Goal: Task Accomplishment & Management: Manage account settings

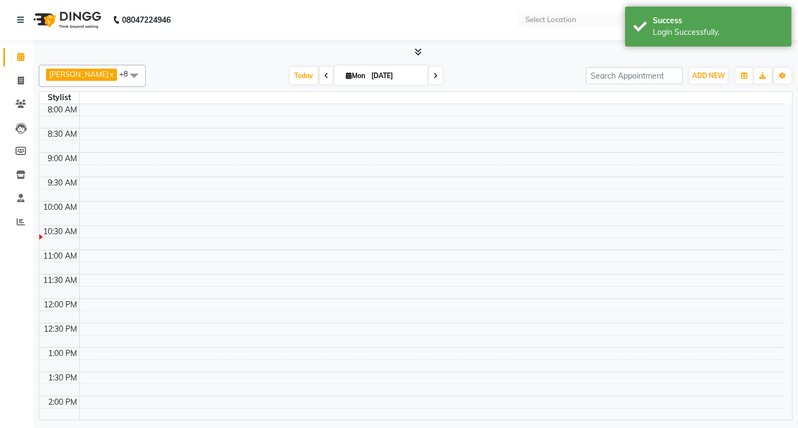
click at [409, 187] on td at bounding box center [431, 183] width 704 height 12
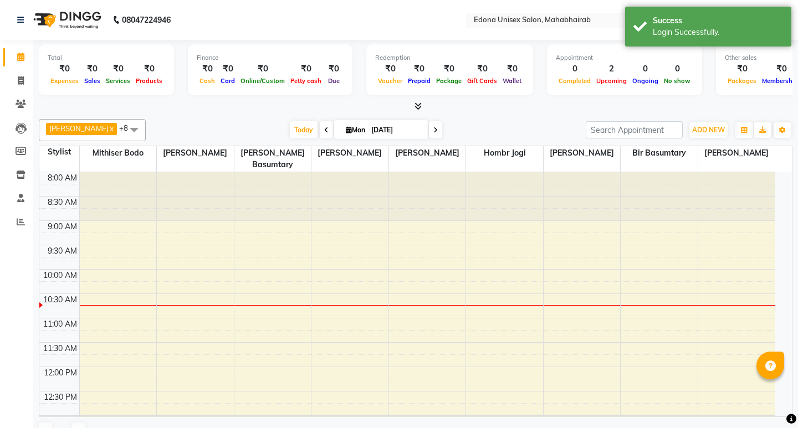
select select "en"
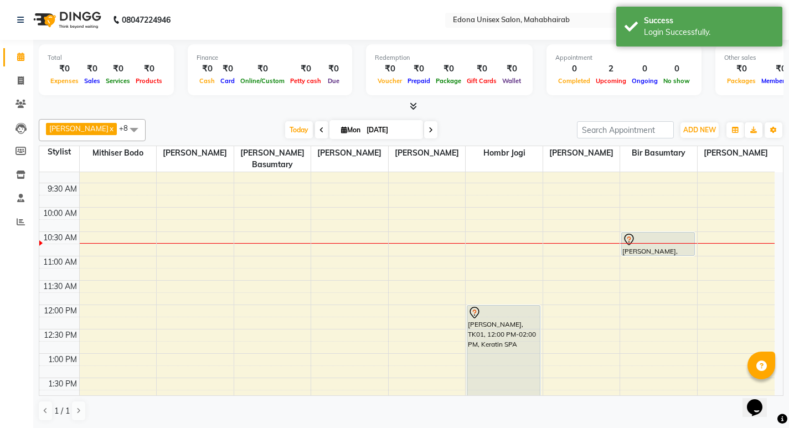
scroll to position [70, 0]
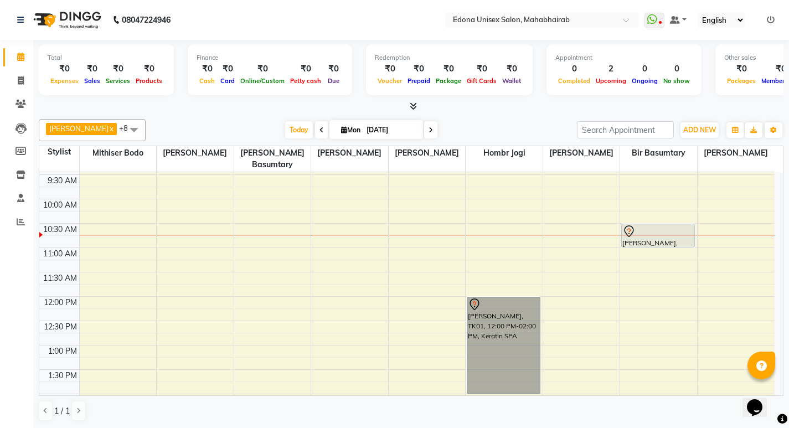
drag, startPoint x: 502, startPoint y: 282, endPoint x: 508, endPoint y: 296, distance: 15.4
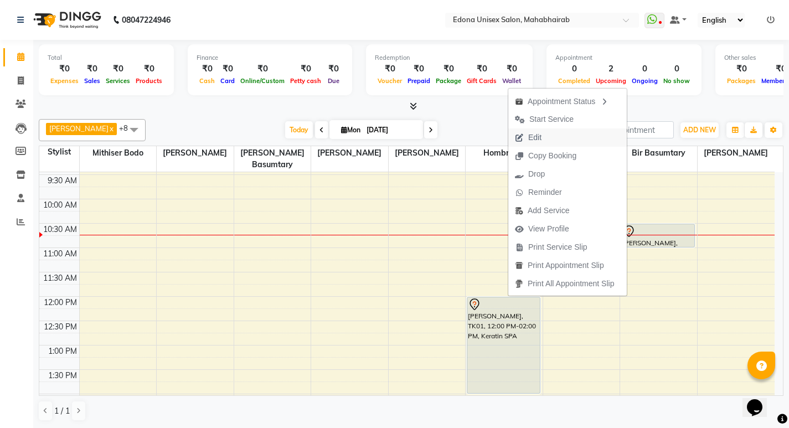
click at [542, 142] on span "Edit" at bounding box center [534, 138] width 13 height 12
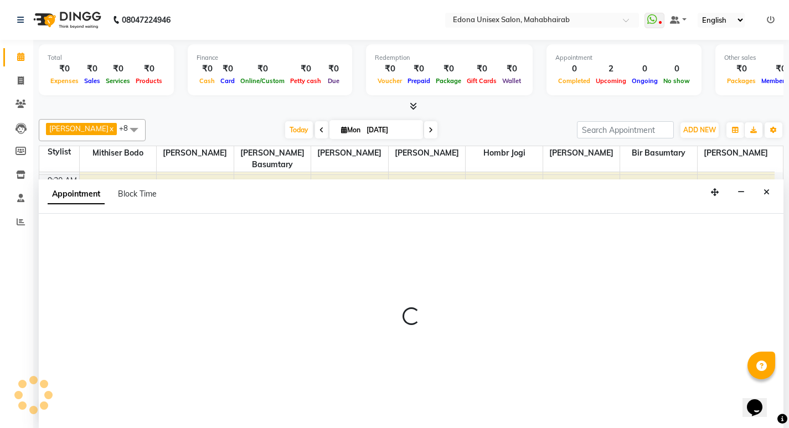
scroll to position [1, 0]
select select "tentative"
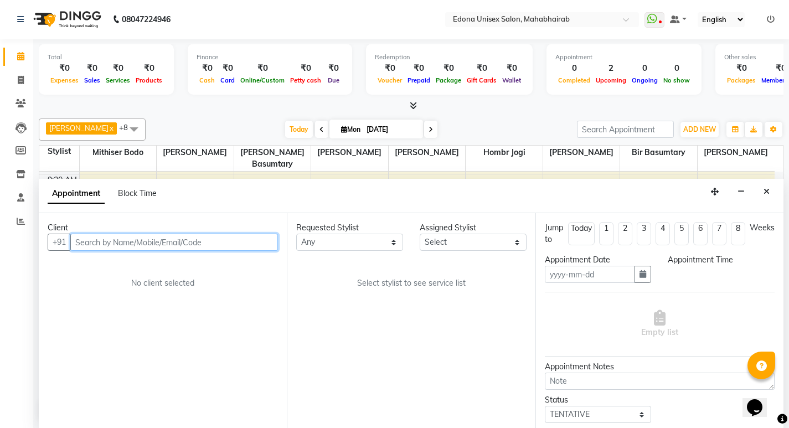
type input "[DATE]"
select select "720"
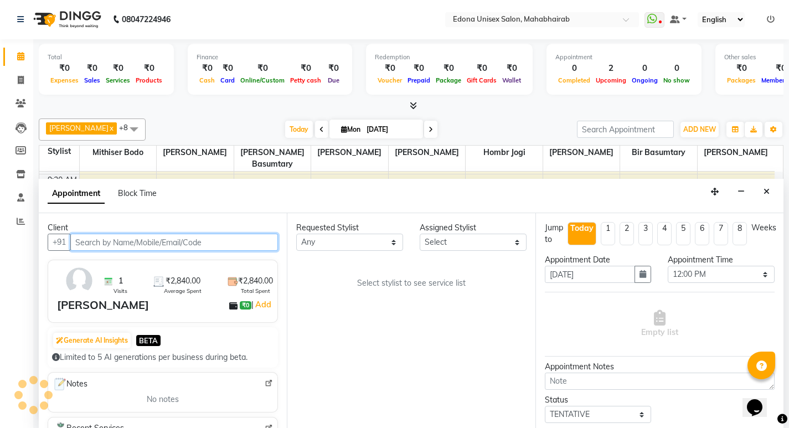
scroll to position [98, 0]
select select "47303"
select select "2465"
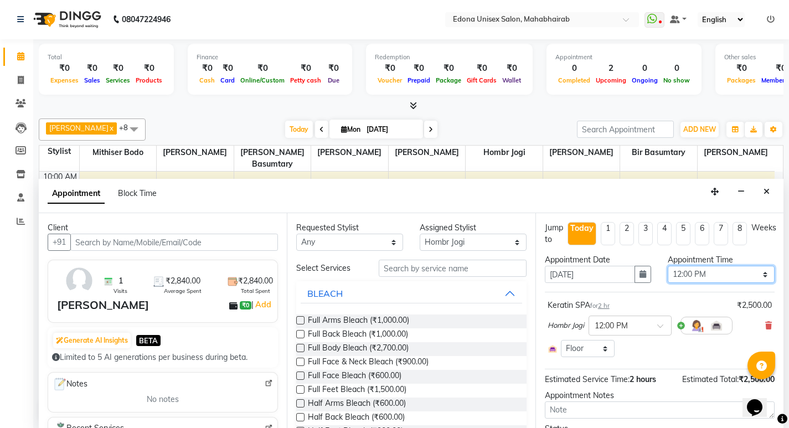
click at [718, 274] on select "Select 09:00 AM 09:15 AM 09:30 AM 09:45 AM 10:00 AM 10:15 AM 10:30 AM 10:45 AM …" at bounding box center [721, 274] width 107 height 17
select select "1050"
click at [668, 266] on select "Select 09:00 AM 09:15 AM 09:30 AM 09:45 AM 10:00 AM 10:15 AM 10:30 AM 10:45 AM …" at bounding box center [721, 274] width 107 height 17
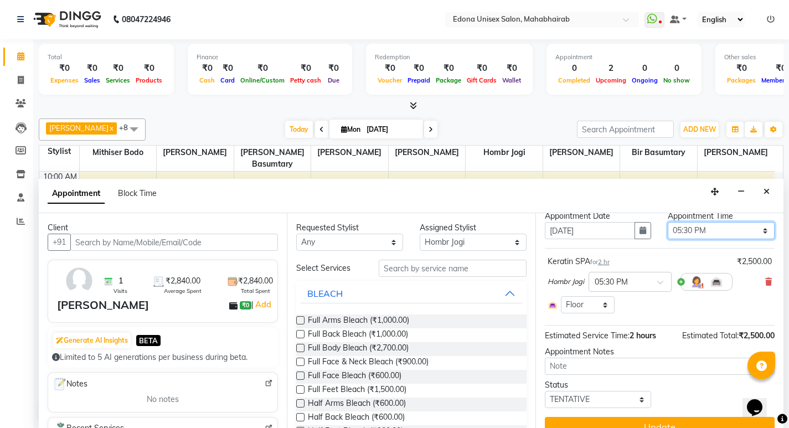
scroll to position [61, 0]
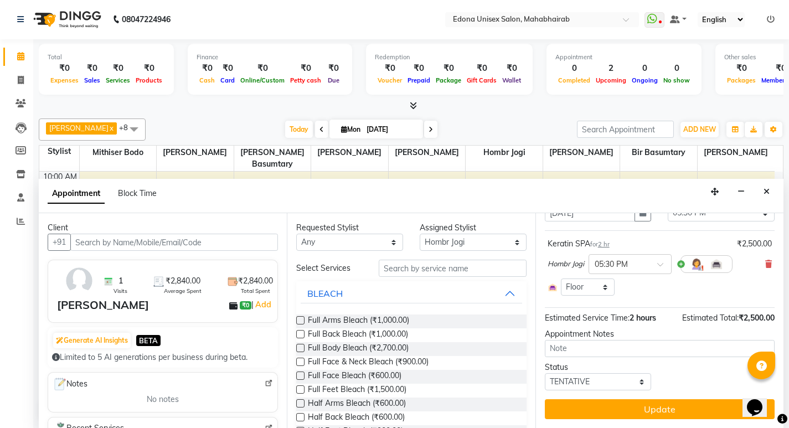
drag, startPoint x: 673, startPoint y: 409, endPoint x: 660, endPoint y: 402, distance: 14.9
click at [673, 408] on button "Update" at bounding box center [660, 409] width 230 height 20
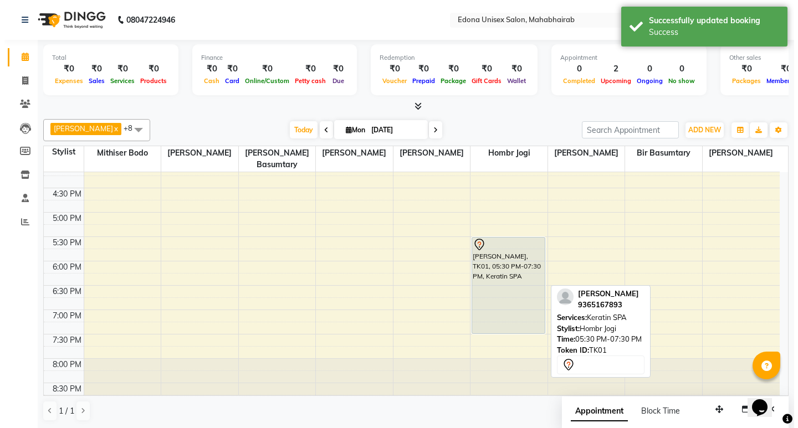
scroll to position [0, 0]
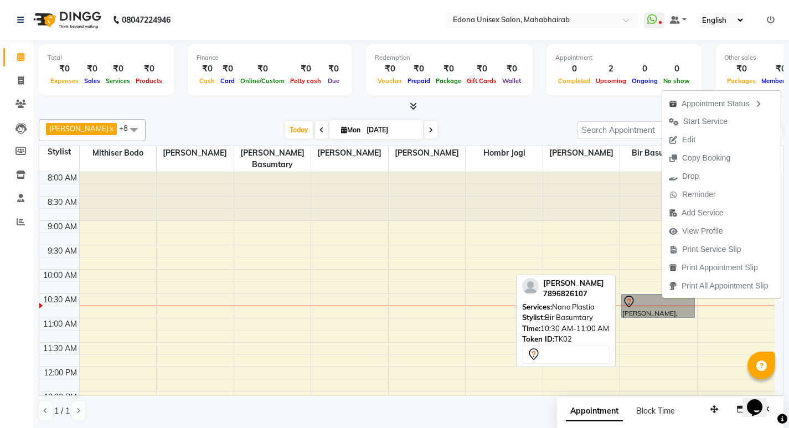
click at [647, 298] on link "[PERSON_NAME], TK02, 10:30 AM-11:00 AM, [PERSON_NAME]" at bounding box center [658, 306] width 74 height 24
select select "7"
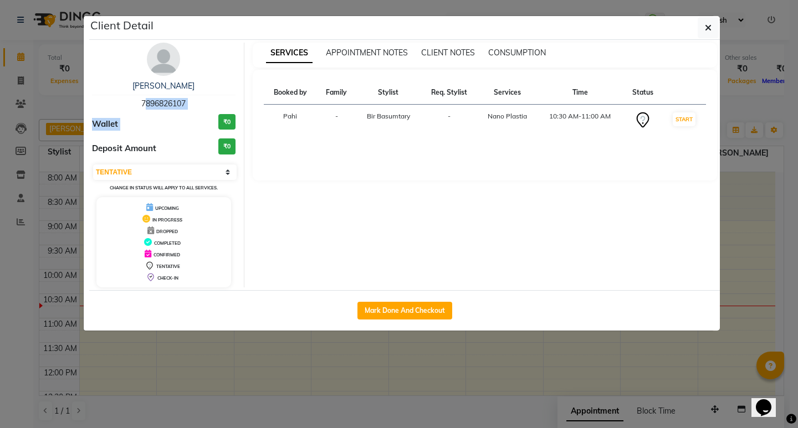
drag, startPoint x: 140, startPoint y: 104, endPoint x: 220, endPoint y: 115, distance: 80.4
click at [220, 115] on div "[PERSON_NAME] 7896826107 Wallet ₹0 Deposit Amount ₹0 Select IN SERVICE CONFIRME…" at bounding box center [164, 165] width 161 height 245
copy div "7896826107 Wallet"
click at [706, 28] on icon "button" at bounding box center [707, 27] width 7 height 9
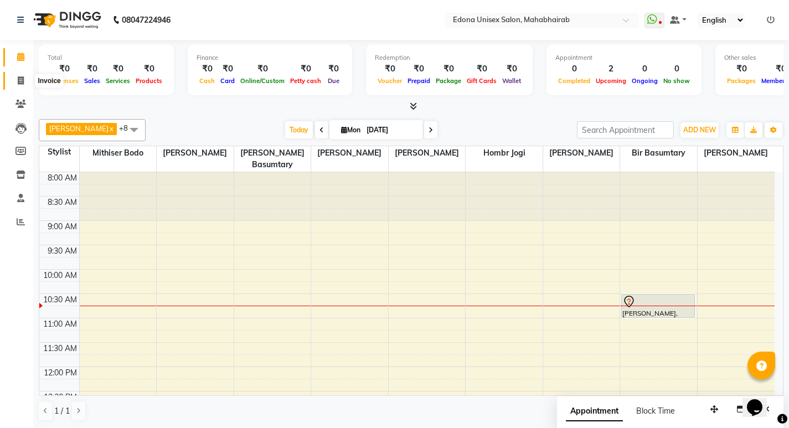
click at [27, 80] on span at bounding box center [20, 81] width 19 height 13
select select "service"
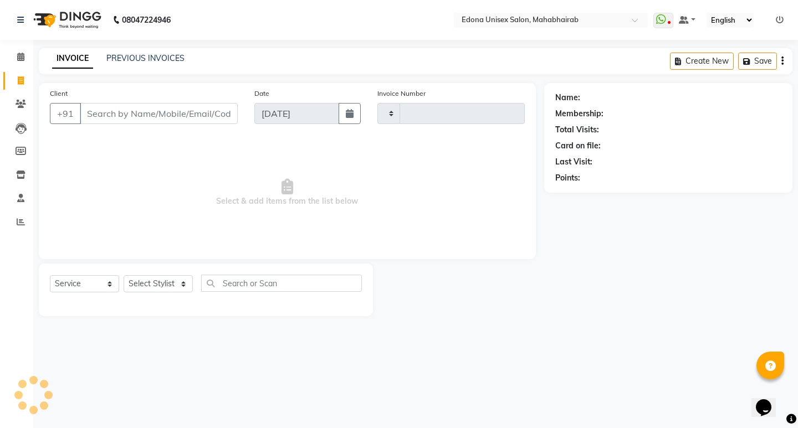
type input "3062"
select select "5393"
drag, startPoint x: 177, startPoint y: 117, endPoint x: 20, endPoint y: 104, distance: 157.3
click at [20, 107] on icon at bounding box center [21, 104] width 11 height 8
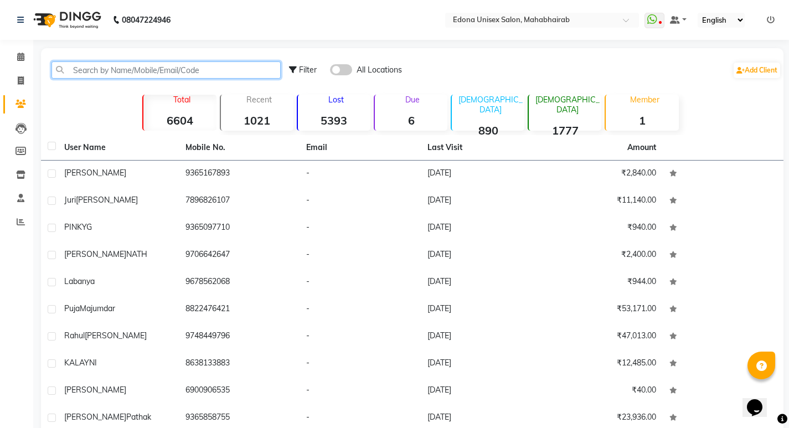
click at [184, 66] on input "text" at bounding box center [166, 69] width 229 height 17
paste input "7896826107 Wallet"
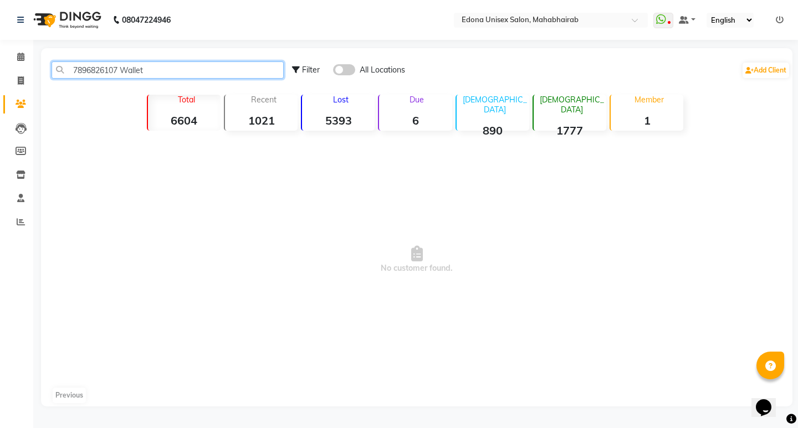
click at [200, 70] on input "7896826107 Wallet" at bounding box center [168, 69] width 232 height 17
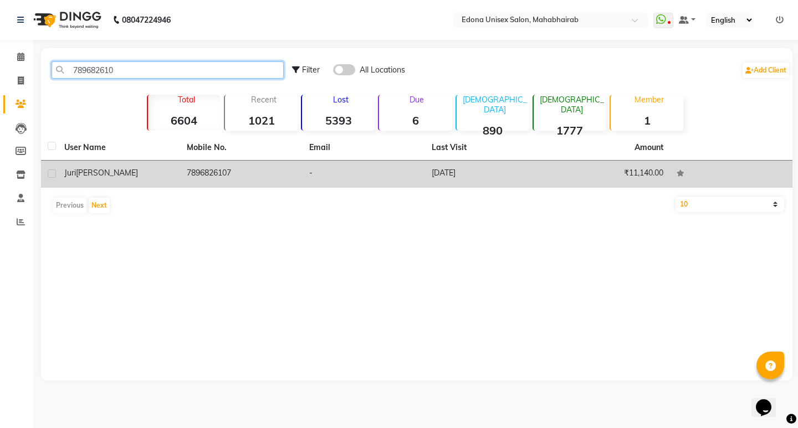
type input "789682610"
click at [308, 169] on td "-" at bounding box center [363, 174] width 122 height 27
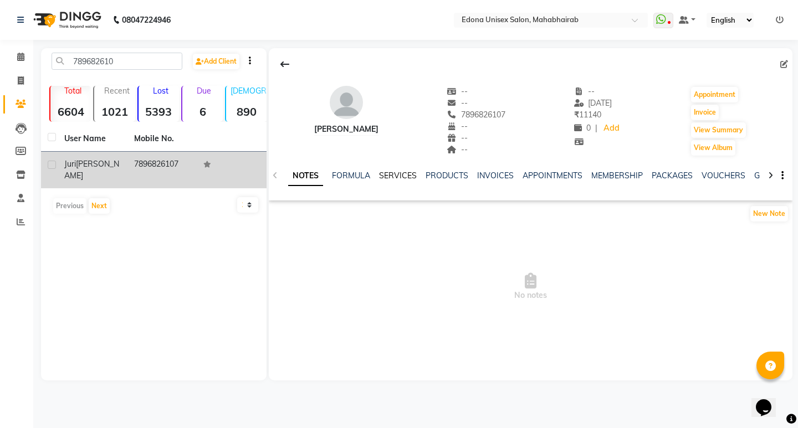
click at [397, 177] on link "SERVICES" at bounding box center [398, 176] width 38 height 10
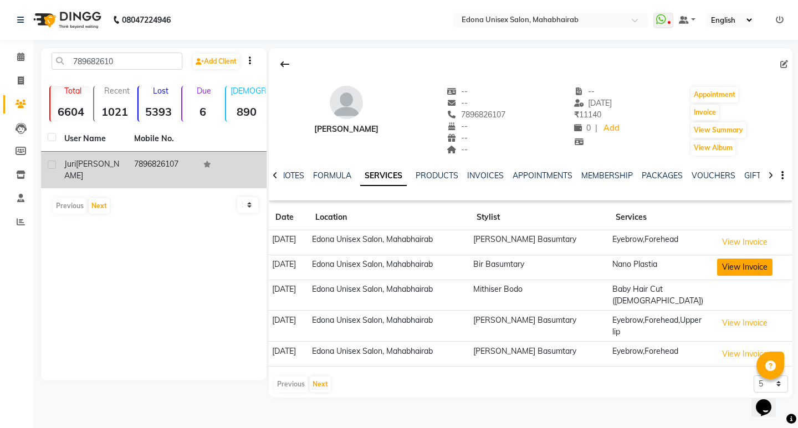
click at [746, 261] on button "View Invoice" at bounding box center [744, 267] width 55 height 17
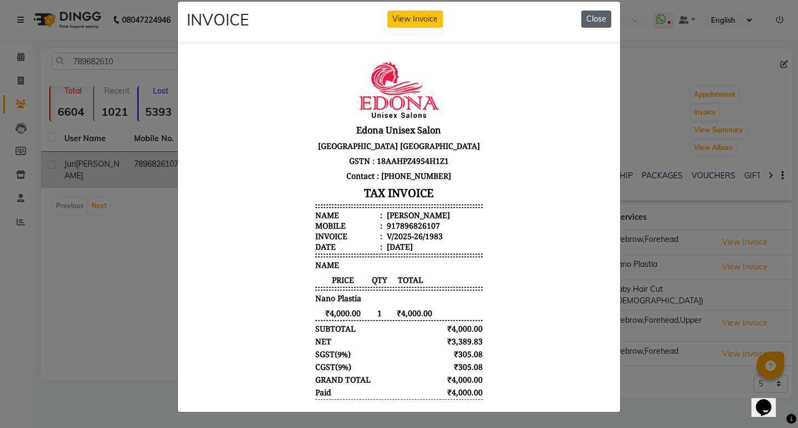
click at [593, 11] on button "Close" at bounding box center [596, 19] width 30 height 17
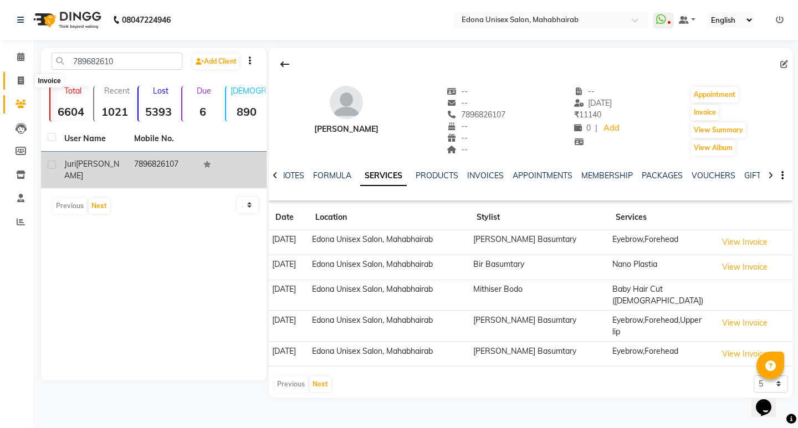
click at [21, 78] on icon at bounding box center [21, 80] width 6 height 8
select select "service"
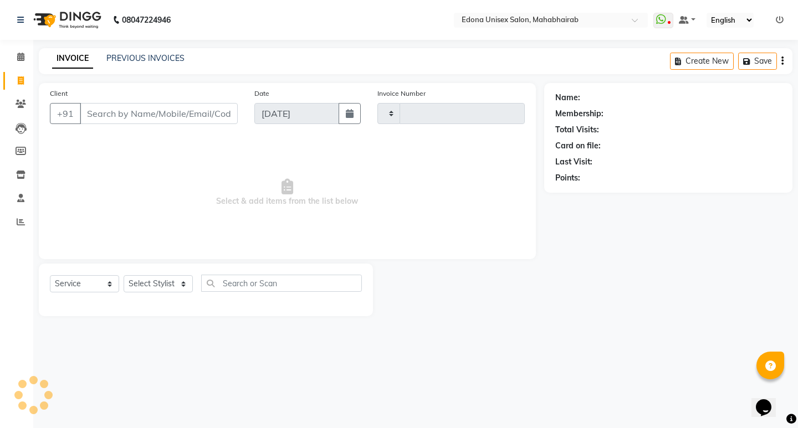
type input "3062"
select select "5393"
click at [21, 59] on icon at bounding box center [20, 57] width 7 height 8
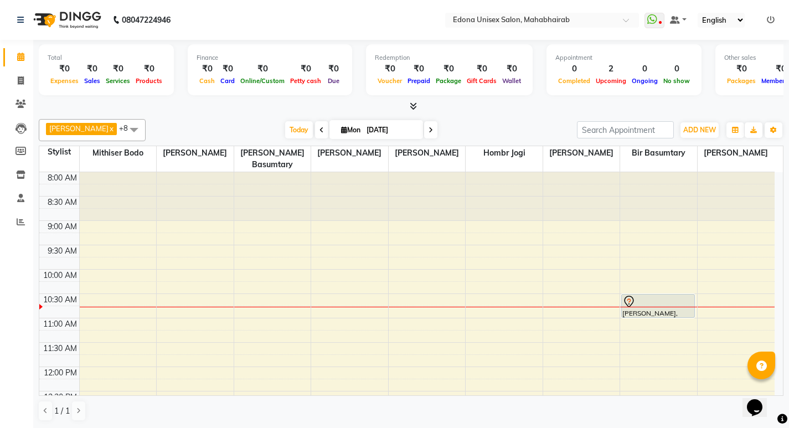
click at [414, 105] on icon at bounding box center [413, 106] width 7 height 8
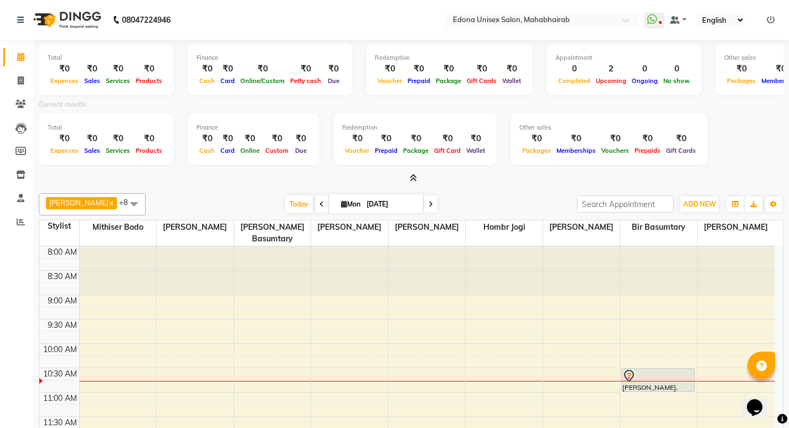
click at [339, 204] on span "Mon" at bounding box center [350, 204] width 25 height 8
select select "9"
select select "2025"
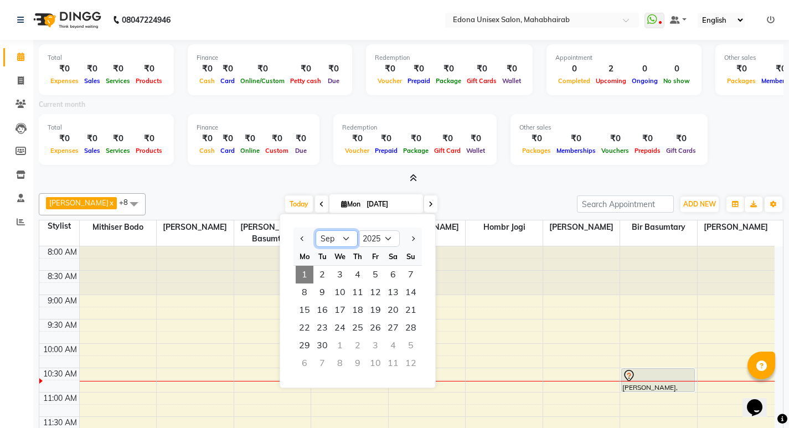
click at [344, 235] on select "Jan Feb Mar Apr May Jun [DATE] Aug Sep Oct Nov Dec" at bounding box center [337, 238] width 42 height 17
click at [316, 230] on select "Jan Feb Mar Apr May Jun [DATE] Aug Sep Oct Nov Dec" at bounding box center [337, 238] width 42 height 17
click at [341, 241] on select "Jan Feb Mar Apr May Jun [DATE] Aug Sep Oct Nov Dec" at bounding box center [337, 238] width 42 height 17
select select "8"
click at [316, 230] on select "Jan Feb Mar Apr May Jun [DATE] Aug Sep Oct Nov Dec" at bounding box center [337, 238] width 42 height 17
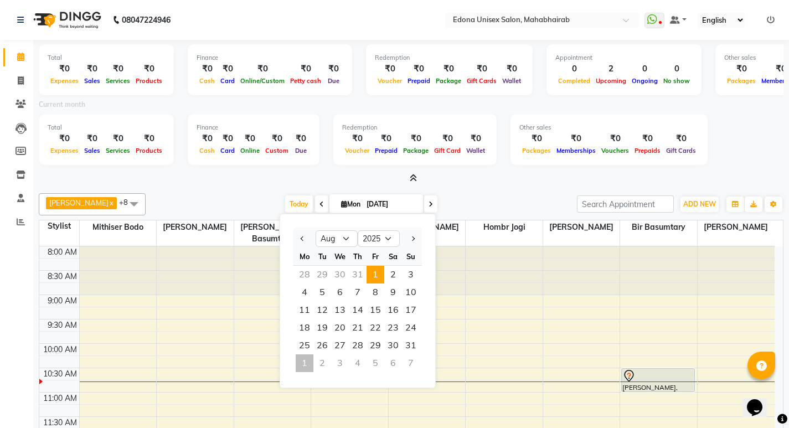
click at [372, 268] on span "1" at bounding box center [376, 275] width 18 height 18
type input "[DATE]"
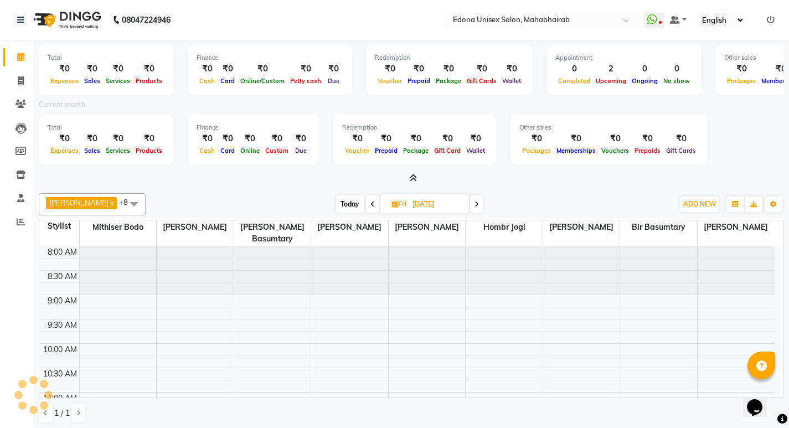
scroll to position [98, 0]
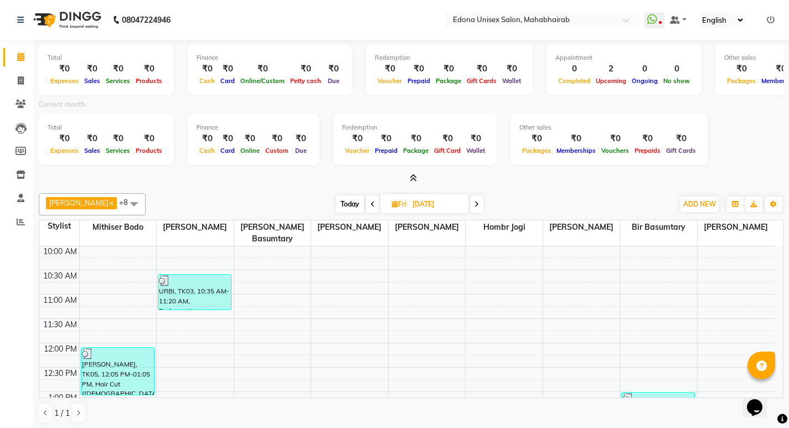
click at [410, 199] on input "[DATE]" at bounding box center [436, 204] width 55 height 17
select select "8"
select select "2025"
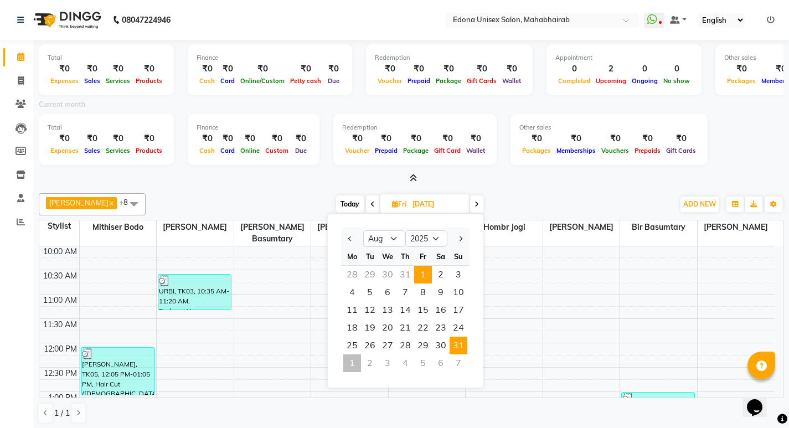
click at [465, 343] on span "31" at bounding box center [459, 346] width 18 height 18
type input "[DATE]"
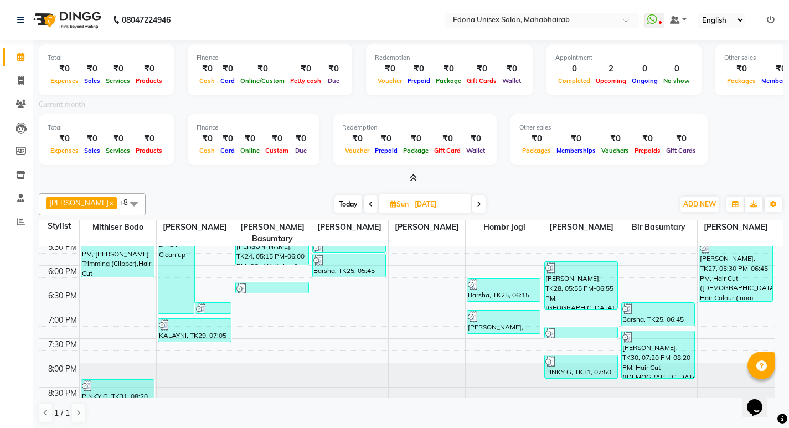
scroll to position [470, 0]
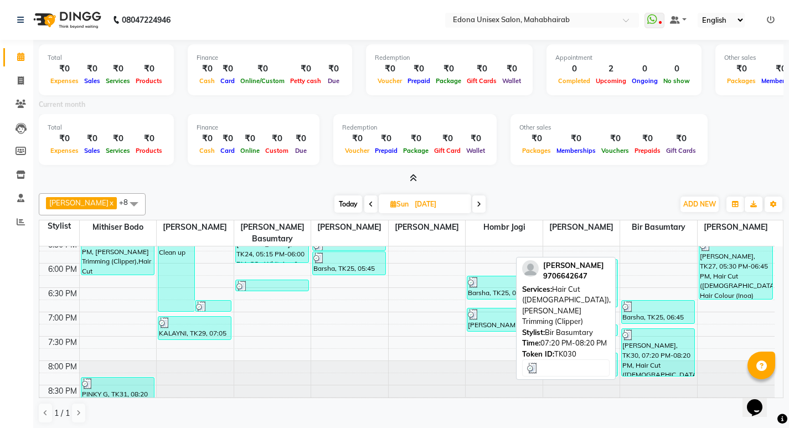
click at [654, 336] on div "[PERSON_NAME], TK30, 07:20 PM-08:20 PM, Hair Cut ([DEMOGRAPHIC_DATA]),[PERSON_N…" at bounding box center [658, 352] width 73 height 47
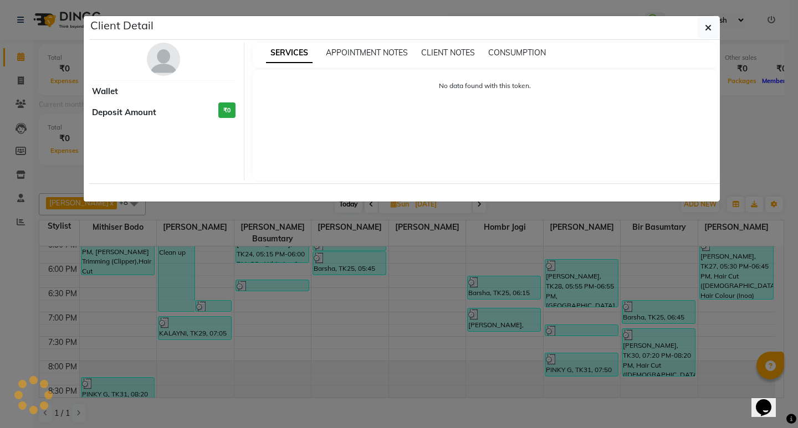
select select "3"
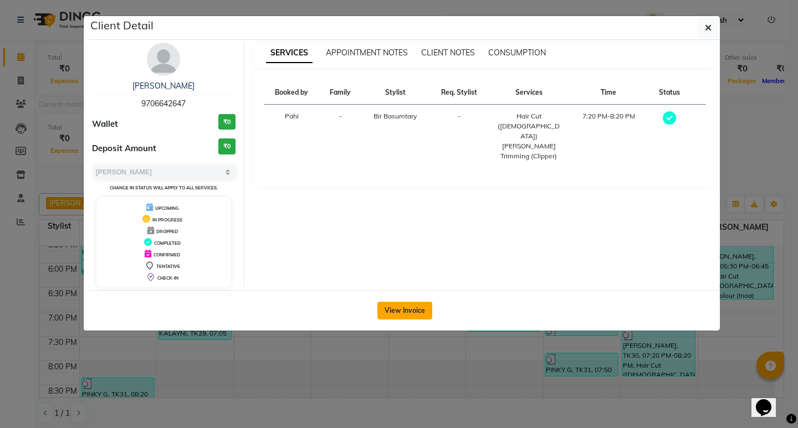
click at [413, 307] on button "View Invoice" at bounding box center [404, 311] width 55 height 18
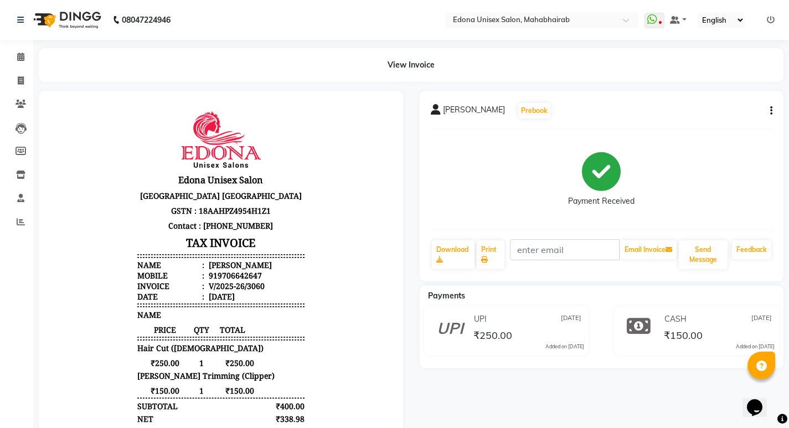
click at [593, 380] on div "[PERSON_NAME] Prebook Payment Received Download Print Email Invoice Send Messag…" at bounding box center [602, 309] width 381 height 436
click at [567, 333] on div "₹250.00" at bounding box center [527, 335] width 113 height 15
click at [573, 351] on div "UPI [DATE] ₹250.00 Added on [DATE]" at bounding box center [507, 330] width 182 height 49
click at [476, 331] on span "₹250.00" at bounding box center [493, 337] width 39 height 16
click at [437, 320] on icon at bounding box center [450, 326] width 27 height 27
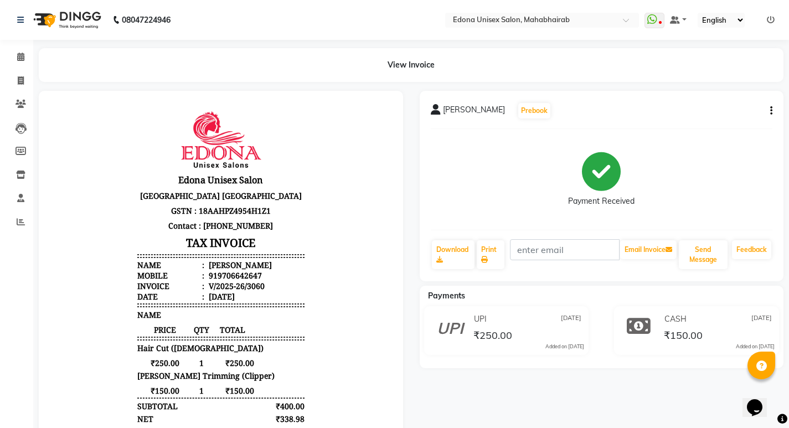
click at [461, 326] on icon at bounding box center [450, 326] width 27 height 27
click at [556, 334] on div "₹250.00" at bounding box center [527, 335] width 113 height 15
click at [563, 340] on div "₹250.00" at bounding box center [527, 335] width 113 height 15
click at [18, 79] on icon at bounding box center [21, 80] width 6 height 8
select select "service"
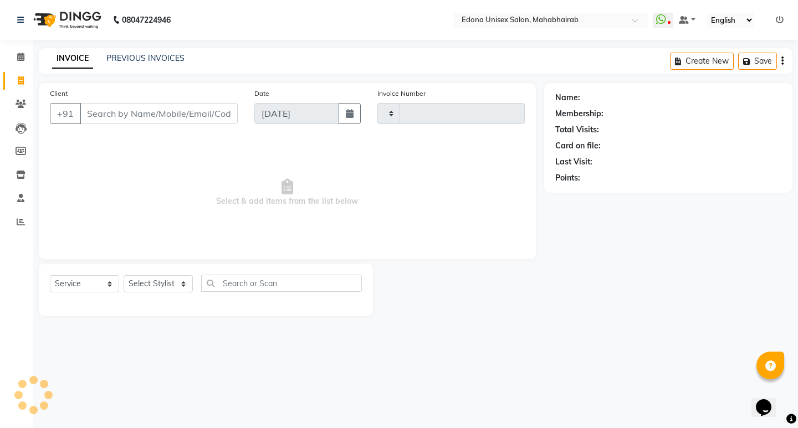
type input "3062"
select select "5393"
drag, startPoint x: 20, startPoint y: 84, endPoint x: 35, endPoint y: 79, distance: 15.8
click at [20, 84] on icon at bounding box center [21, 80] width 6 height 8
select select "service"
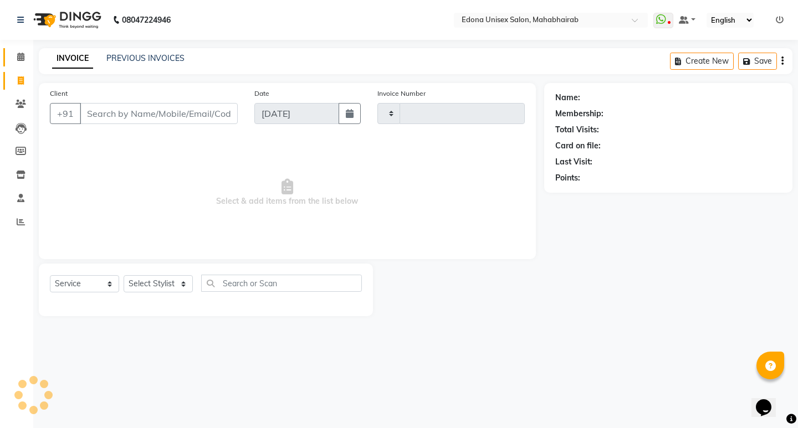
type input "3062"
select select "5393"
click at [18, 224] on icon at bounding box center [21, 222] width 8 height 8
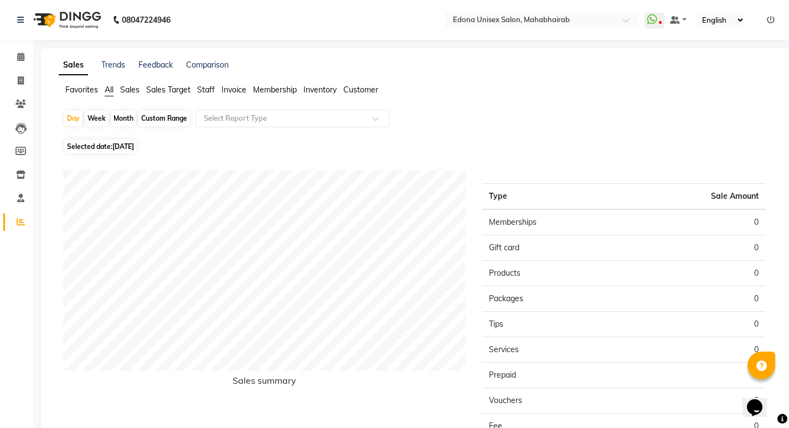
click at [722, 0] on html "08047224946 Select Location × [GEOGRAPHIC_DATA] Unisex Salon, Mahabhairab Whats…" at bounding box center [394, 214] width 789 height 428
click at [424, 135] on div "Day Week Month Custom Range Select Report Type" at bounding box center [416, 123] width 707 height 27
drag, startPoint x: 512, startPoint y: 104, endPoint x: 441, endPoint y: 107, distance: 70.9
click at [504, 105] on div "Favorites All Sales Sales Target Staff Invoice Membership Inventory Customer" at bounding box center [416, 94] width 732 height 21
click at [23, 224] on icon at bounding box center [21, 222] width 8 height 8
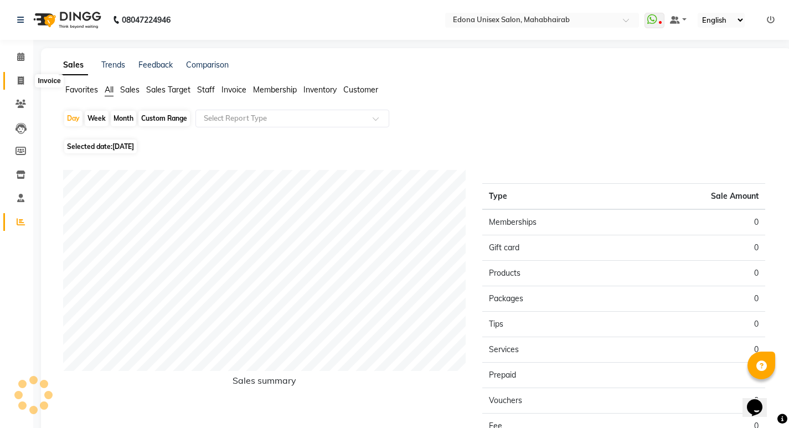
click at [25, 77] on span at bounding box center [20, 81] width 19 height 13
select select "service"
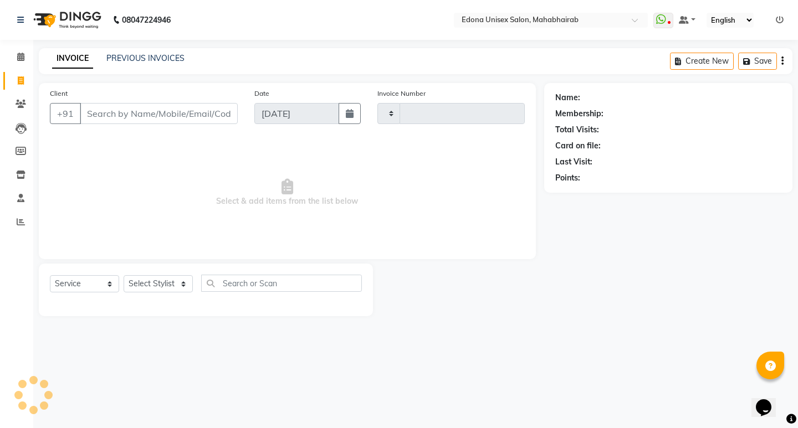
type input "3062"
select select "5393"
click at [25, 223] on span at bounding box center [20, 222] width 19 height 13
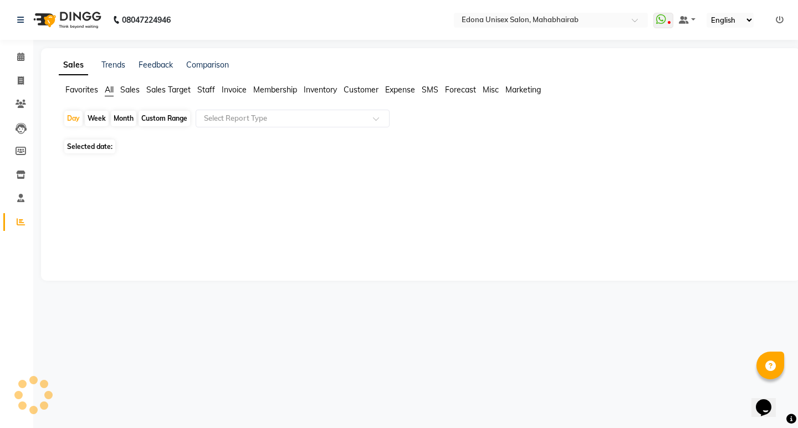
click at [209, 90] on span "Staff" at bounding box center [206, 90] width 18 height 10
click at [127, 115] on div "Month" at bounding box center [123, 119] width 25 height 16
select select "9"
select select "2025"
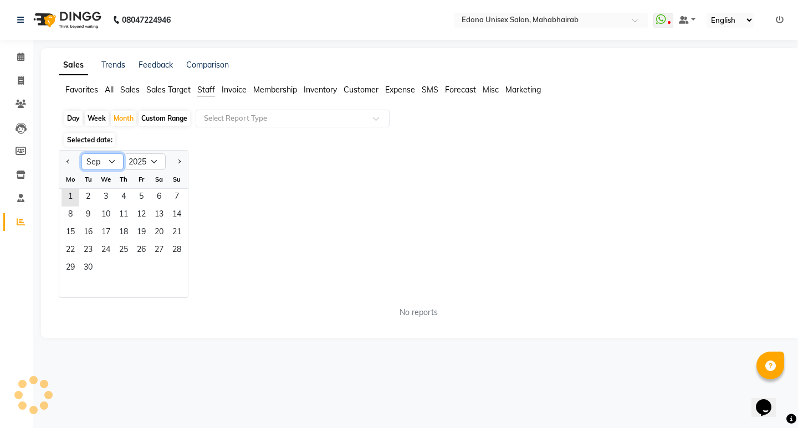
click at [106, 160] on select "Jan Feb Mar Apr May Jun [DATE] Aug Sep Oct Nov Dec" at bounding box center [102, 161] width 42 height 17
select select "8"
click at [81, 153] on select "Jan Feb Mar Apr May Jun [DATE] Aug Sep Oct Nov Dec" at bounding box center [102, 161] width 42 height 17
click at [138, 193] on span "1" at bounding box center [141, 198] width 18 height 18
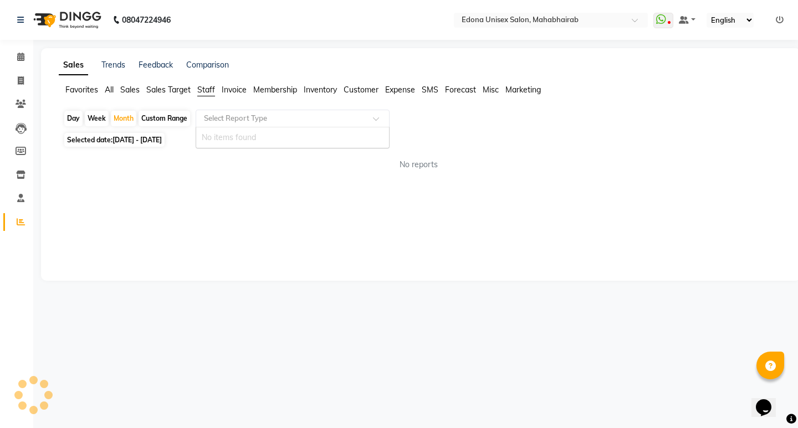
drag, startPoint x: 269, startPoint y: 116, endPoint x: 246, endPoint y: 128, distance: 26.3
click at [270, 116] on input "text" at bounding box center [282, 118] width 160 height 11
click at [303, 116] on input "text" at bounding box center [282, 118] width 160 height 11
click at [304, 116] on input "text" at bounding box center [282, 118] width 160 height 11
click at [384, 121] on span at bounding box center [380, 121] width 14 height 11
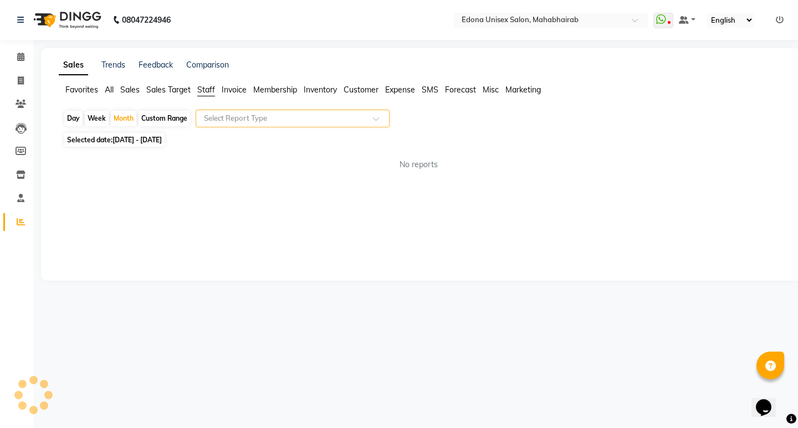
click at [378, 119] on span at bounding box center [380, 121] width 14 height 11
click at [289, 119] on input "text" at bounding box center [282, 118] width 160 height 11
click at [376, 121] on span at bounding box center [380, 121] width 14 height 11
click at [333, 119] on input "text" at bounding box center [282, 118] width 160 height 11
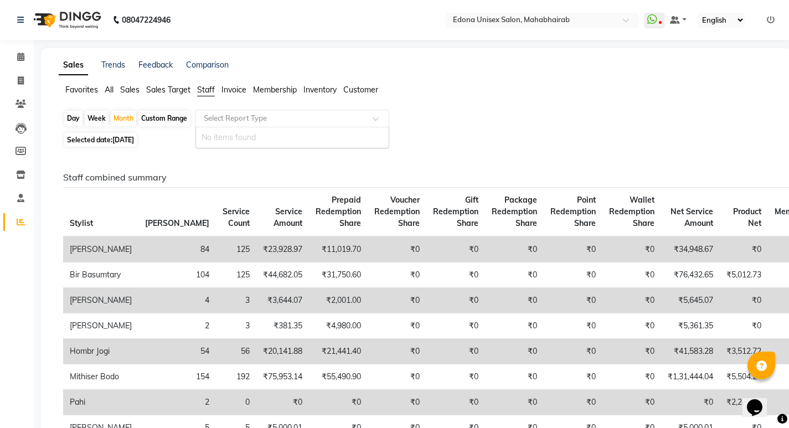
click at [289, 111] on div "Select Report Type" at bounding box center [293, 119] width 194 height 18
drag, startPoint x: 523, startPoint y: 99, endPoint x: 412, endPoint y: 112, distance: 111.6
click at [514, 99] on div "Favorites All Sales Sales Target Staff Invoice Membership Inventory Customer" at bounding box center [416, 94] width 732 height 21
click at [374, 120] on span at bounding box center [380, 121] width 14 height 11
click at [206, 88] on span "Staff" at bounding box center [206, 90] width 18 height 10
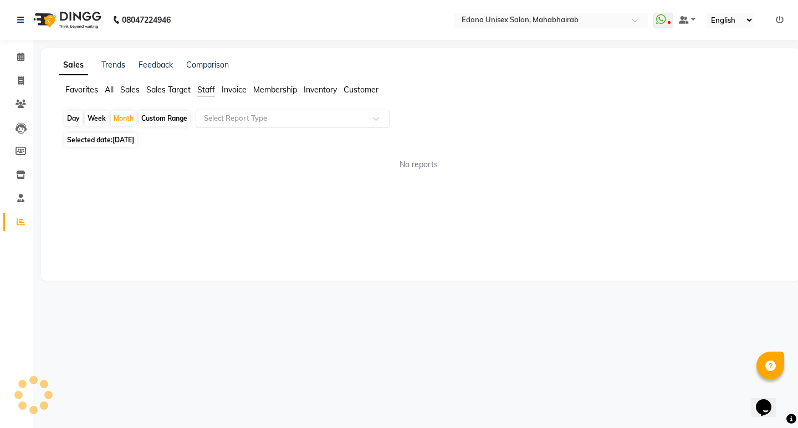
click at [333, 117] on input "text" at bounding box center [282, 118] width 160 height 11
click at [132, 117] on div "Month" at bounding box center [123, 119] width 25 height 16
select select "8"
select select "2025"
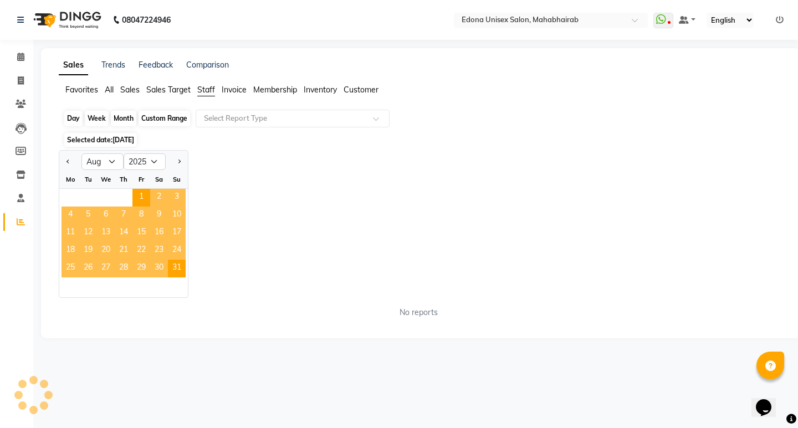
click at [124, 117] on div "Month" at bounding box center [123, 119] width 25 height 16
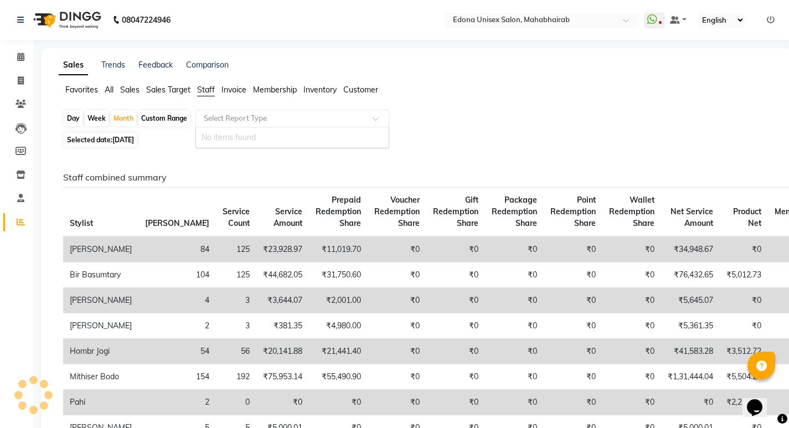
click at [286, 122] on input "text" at bounding box center [282, 118] width 160 height 11
click at [305, 113] on input "text" at bounding box center [282, 118] width 160 height 11
click at [341, 120] on input "text" at bounding box center [282, 118] width 160 height 11
click at [378, 120] on span at bounding box center [380, 121] width 14 height 11
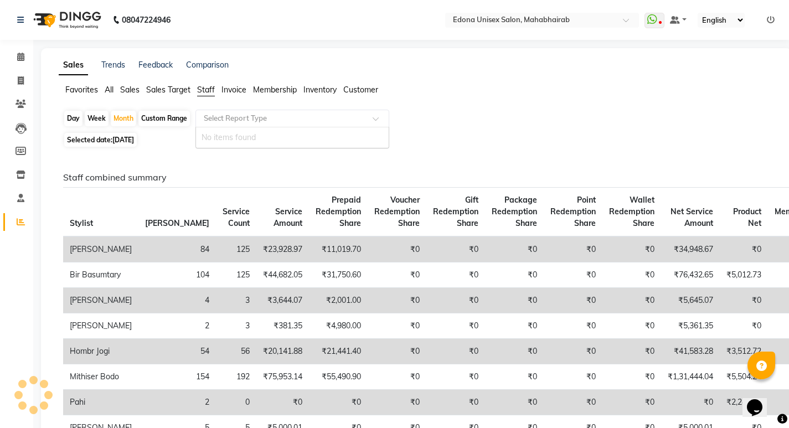
click at [378, 120] on span at bounding box center [380, 121] width 14 height 11
click at [377, 121] on span at bounding box center [380, 121] width 14 height 11
click at [376, 121] on span at bounding box center [380, 121] width 14 height 11
click at [375, 121] on span at bounding box center [380, 121] width 14 height 11
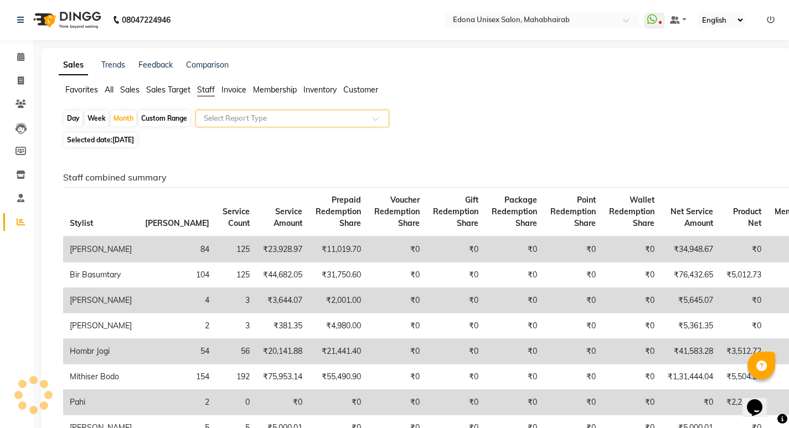
click at [374, 121] on span at bounding box center [380, 121] width 14 height 11
drag, startPoint x: 374, startPoint y: 121, endPoint x: 307, endPoint y: 120, distance: 67.6
click at [372, 121] on div "Select Report Type" at bounding box center [293, 119] width 194 height 18
click at [21, 223] on icon at bounding box center [21, 222] width 8 height 8
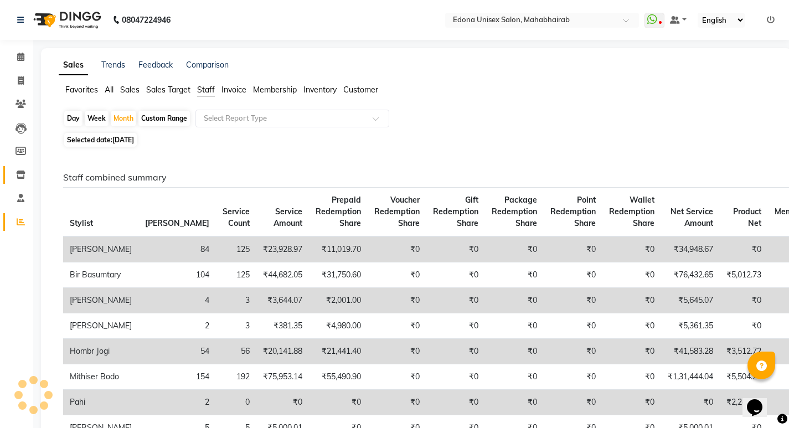
drag, startPoint x: 19, startPoint y: 222, endPoint x: 20, endPoint y: 182, distance: 39.3
click at [20, 222] on icon at bounding box center [21, 222] width 8 height 8
drag, startPoint x: 20, startPoint y: 78, endPoint x: 19, endPoint y: 99, distance: 21.1
click at [20, 79] on icon at bounding box center [21, 80] width 6 height 8
select select "service"
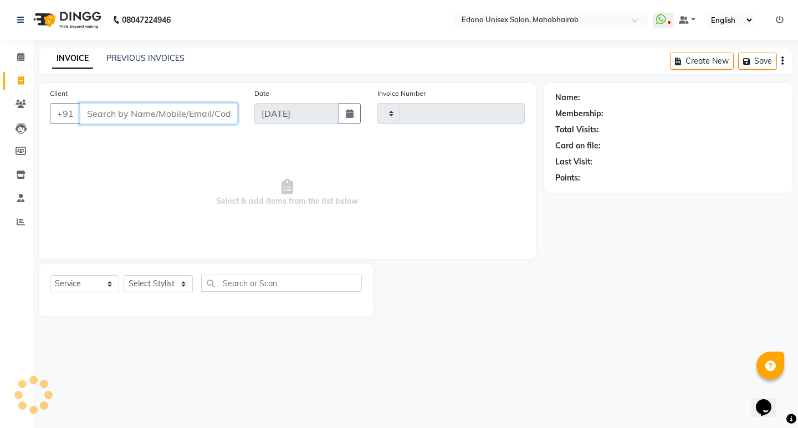
type input "3062"
select select "5393"
click at [21, 222] on icon at bounding box center [21, 222] width 8 height 8
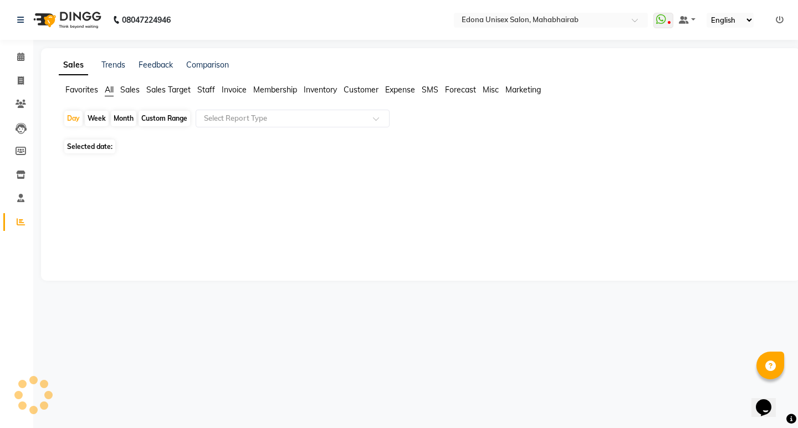
click at [21, 222] on icon at bounding box center [21, 222] width 8 height 8
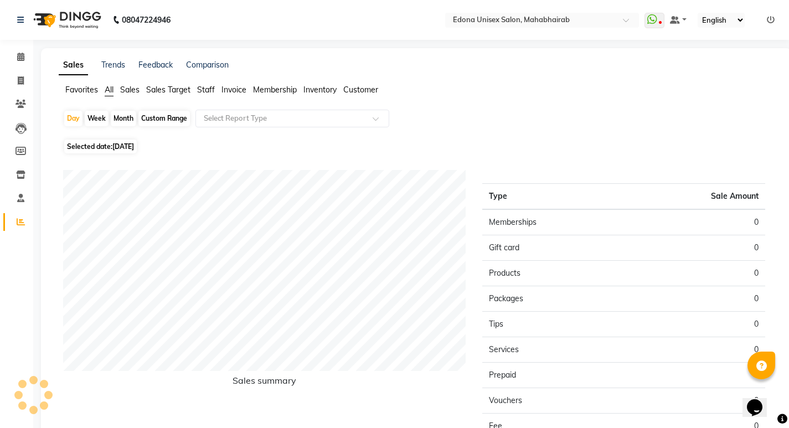
click at [203, 88] on span "Staff" at bounding box center [206, 90] width 18 height 10
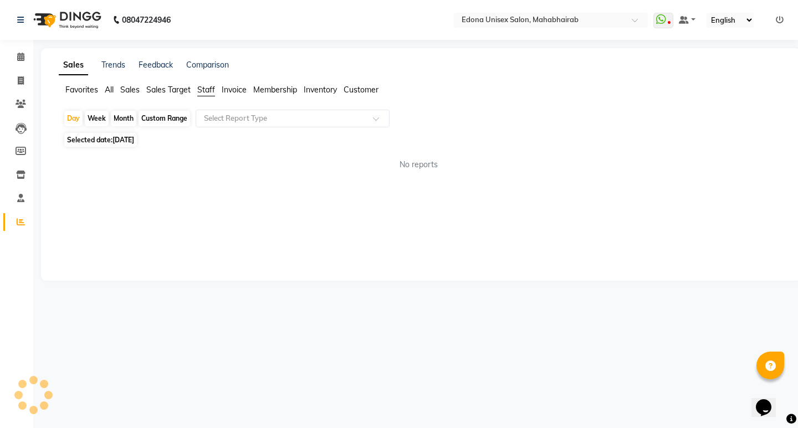
click at [125, 120] on div "Month" at bounding box center [123, 119] width 25 height 16
select select "9"
select select "2025"
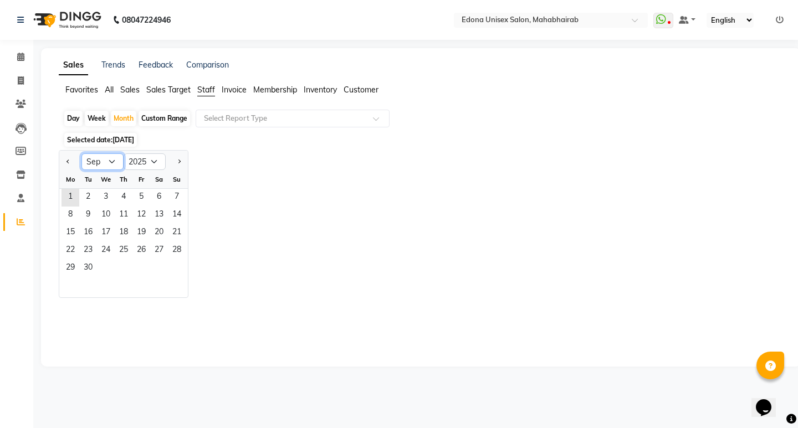
click at [100, 158] on select "Jan Feb Mar Apr May Jun [DATE] Aug Sep Oct Nov Dec" at bounding box center [102, 161] width 42 height 17
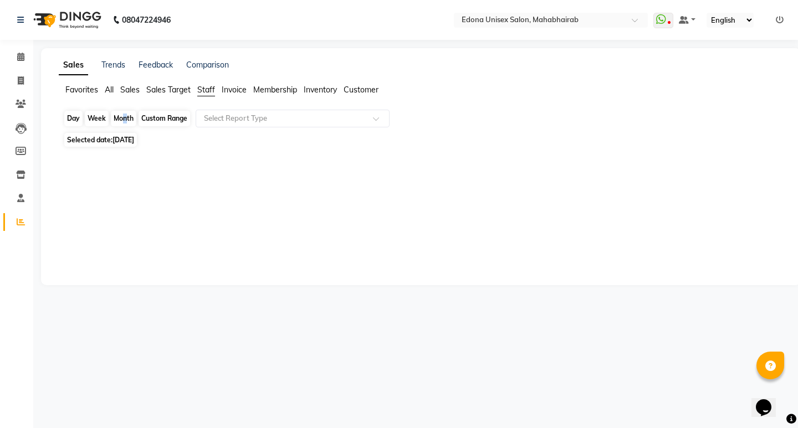
click at [122, 119] on div "Month" at bounding box center [123, 119] width 25 height 16
select select "9"
select select "2025"
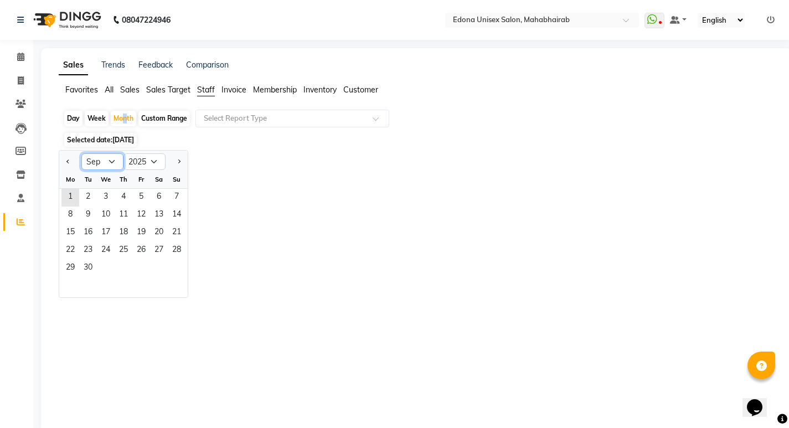
click at [111, 157] on select "Jan Feb Mar Apr May Jun [DATE] Aug Sep Oct Nov Dec" at bounding box center [102, 161] width 42 height 17
select select "8"
click at [81, 153] on select "Jan Feb Mar Apr May Jun [DATE] Aug Sep Oct Nov Dec" at bounding box center [102, 161] width 42 height 17
click at [145, 198] on span "1" at bounding box center [141, 198] width 18 height 18
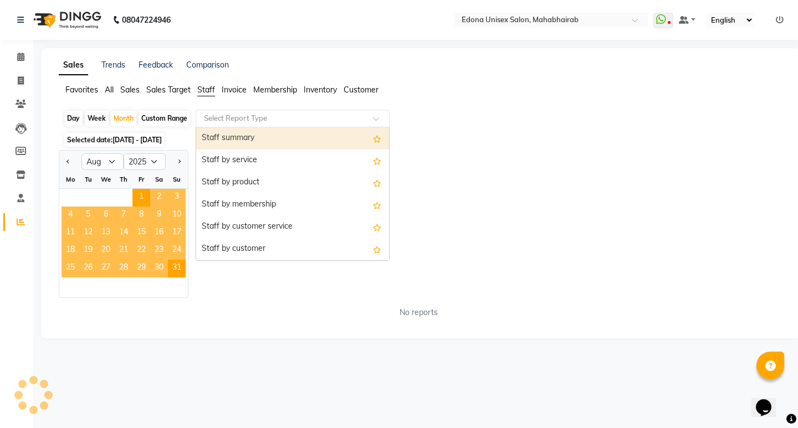
click at [266, 119] on input "text" at bounding box center [282, 118] width 160 height 11
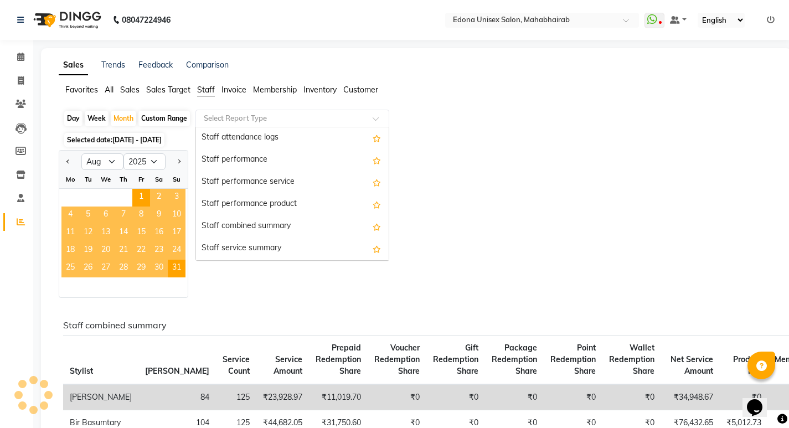
scroll to position [161, 0]
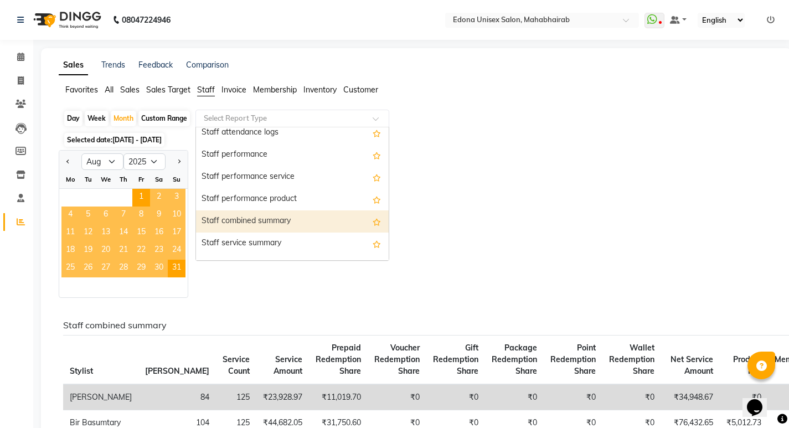
click at [271, 217] on div "Staff combined summary" at bounding box center [292, 221] width 193 height 22
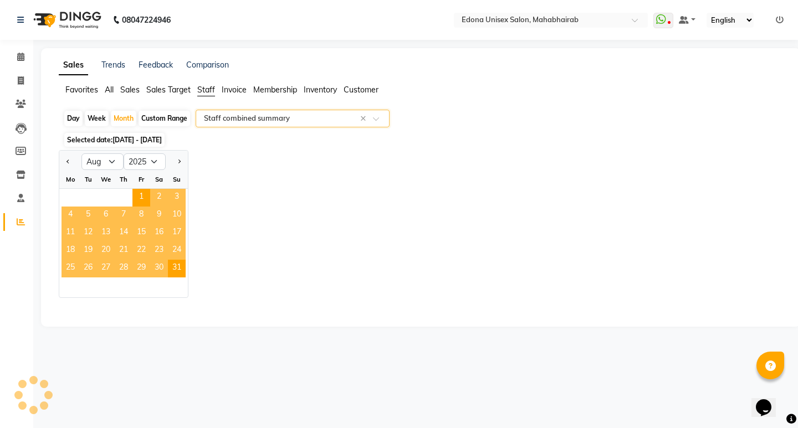
select select "csv"
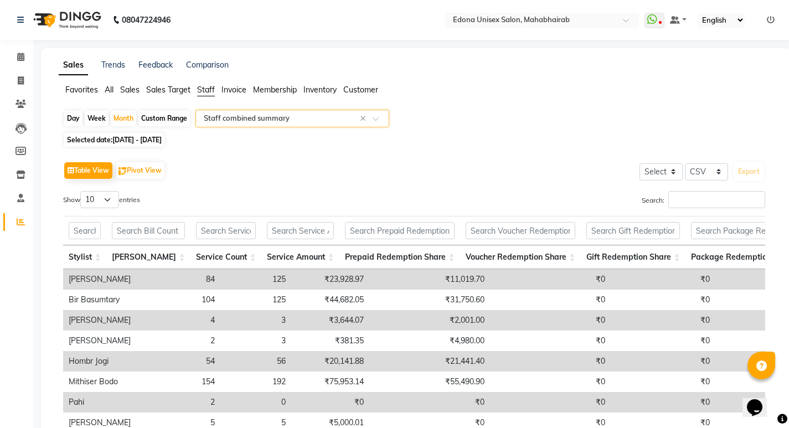
drag, startPoint x: 797, startPoint y: 71, endPoint x: 797, endPoint y: 158, distance: 86.4
click at [789, 158] on html "08047224946 Select Location × [GEOGRAPHIC_DATA] Unisex Salon, Mahabhairab Whats…" at bounding box center [394, 214] width 789 height 428
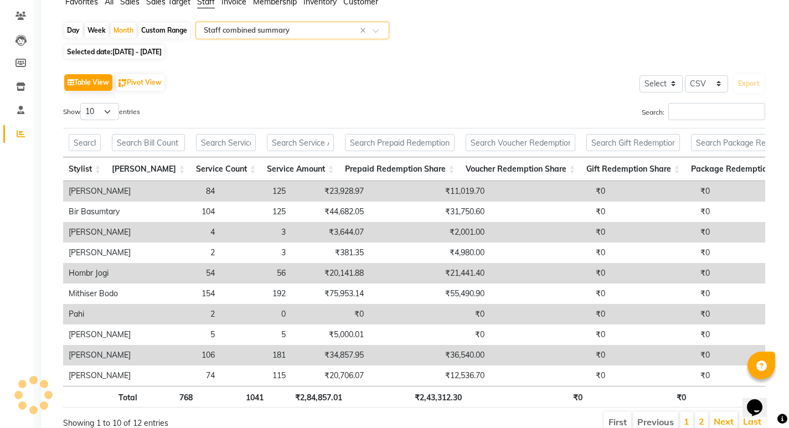
scroll to position [122, 0]
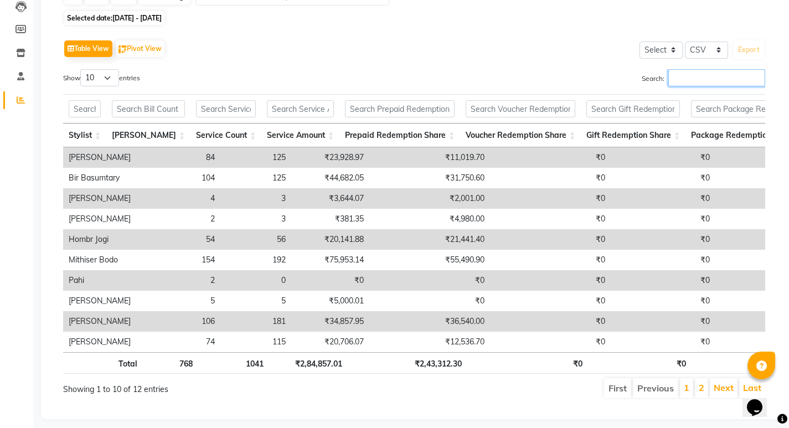
click at [714, 73] on input "Search:" at bounding box center [716, 77] width 97 height 17
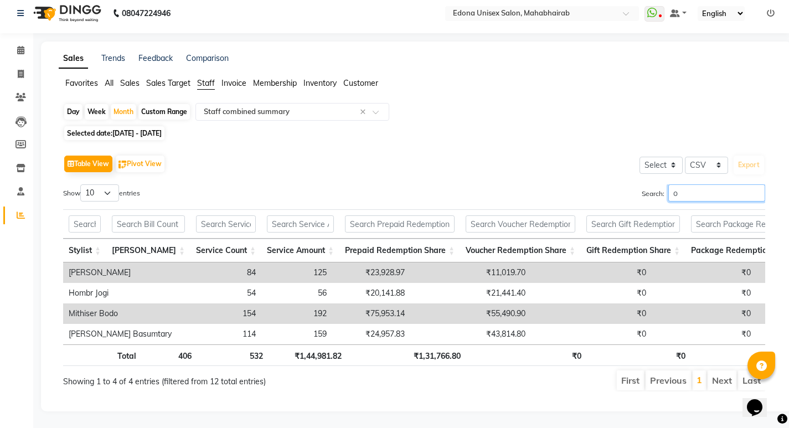
type input "om"
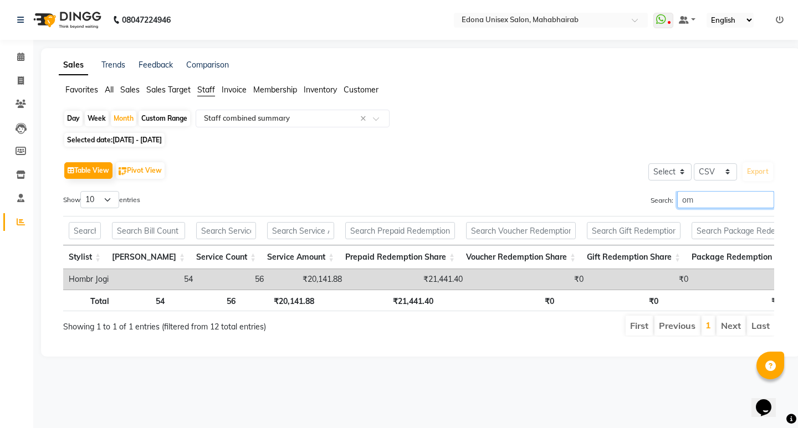
scroll to position [0, 719]
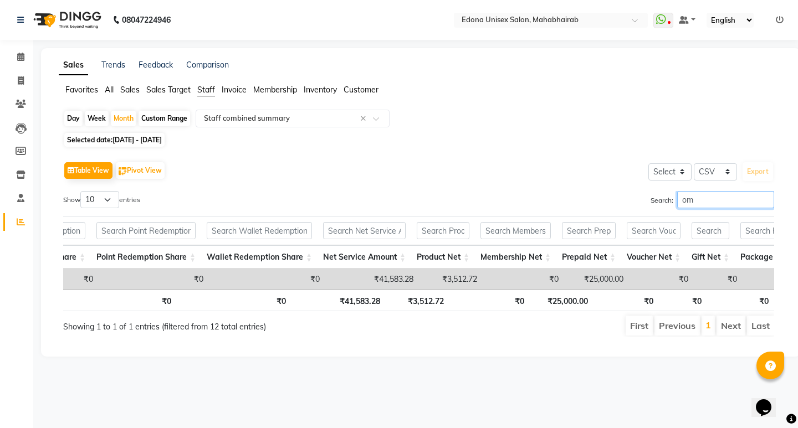
click at [762, 202] on input "om" at bounding box center [725, 199] width 97 height 17
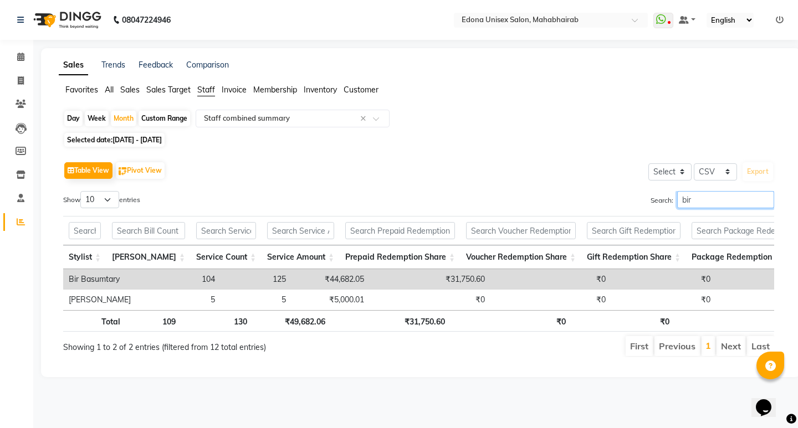
scroll to position [0, 731]
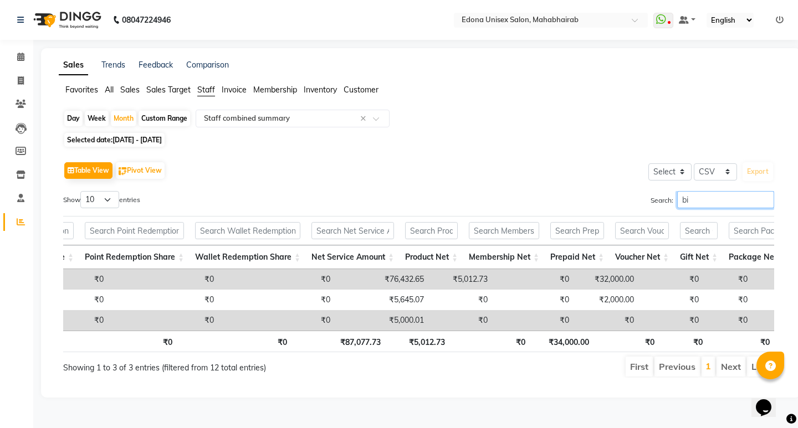
type input "b"
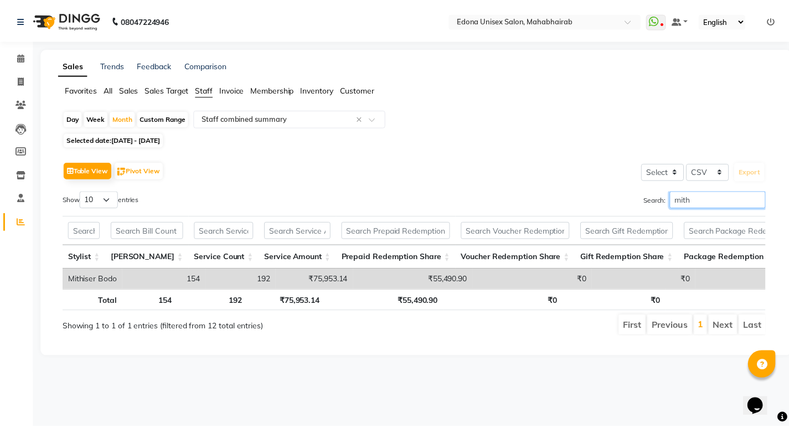
scroll to position [0, 728]
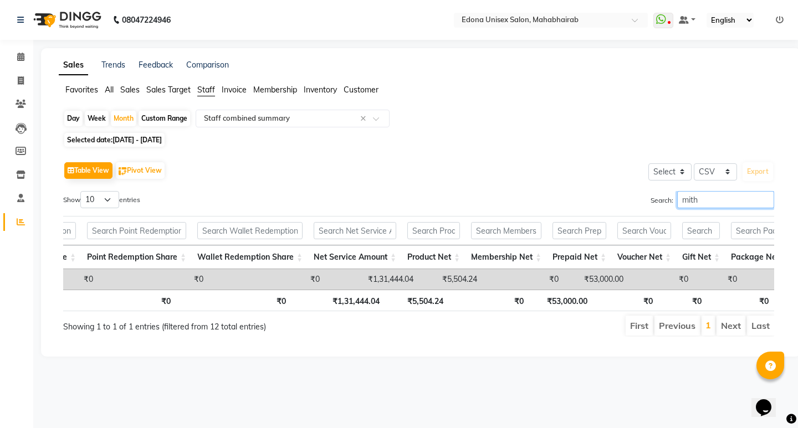
drag, startPoint x: 768, startPoint y: 203, endPoint x: 726, endPoint y: 203, distance: 42.1
click at [759, 203] on input "mith" at bounding box center [725, 199] width 97 height 17
type input "mith"
click at [213, 88] on span "Staff" at bounding box center [206, 90] width 18 height 10
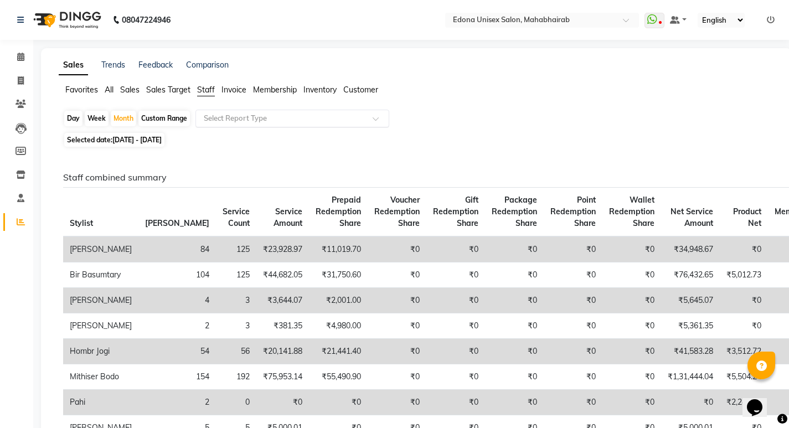
click at [319, 116] on input "text" at bounding box center [282, 118] width 160 height 11
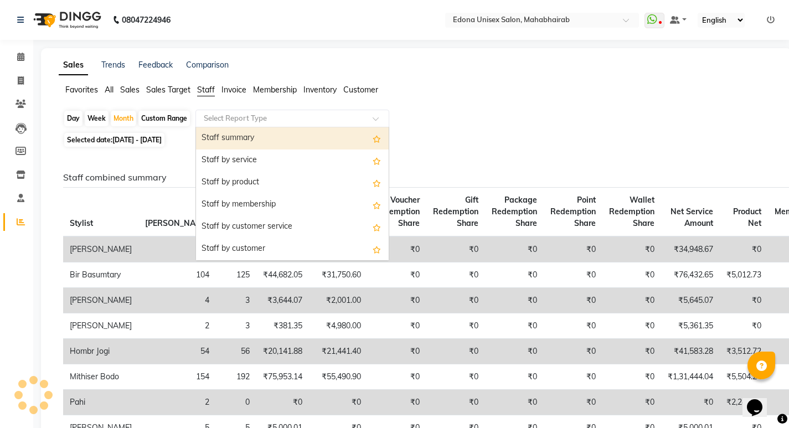
click at [243, 137] on div "Staff summary" at bounding box center [292, 138] width 193 height 22
select select "csv"
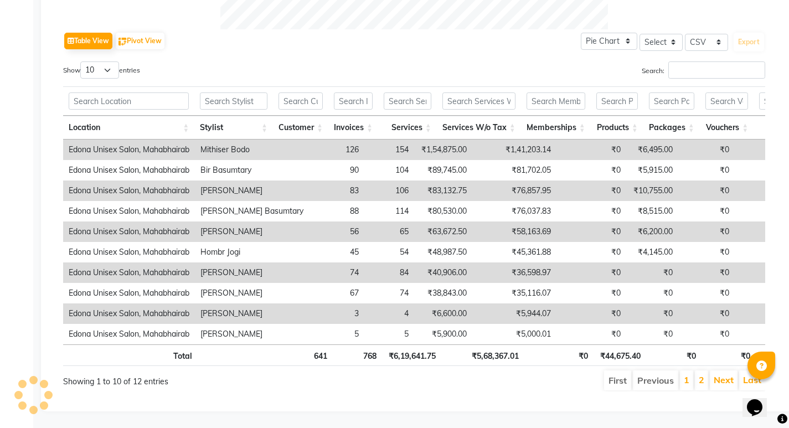
scroll to position [0, 0]
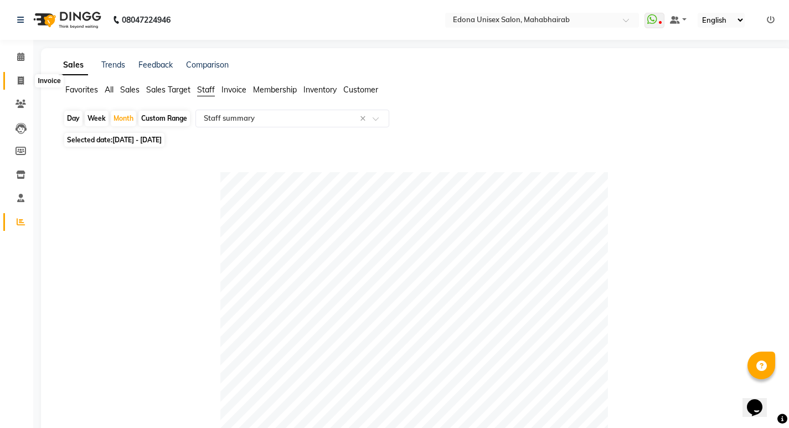
click at [22, 81] on icon at bounding box center [21, 80] width 6 height 8
select select "service"
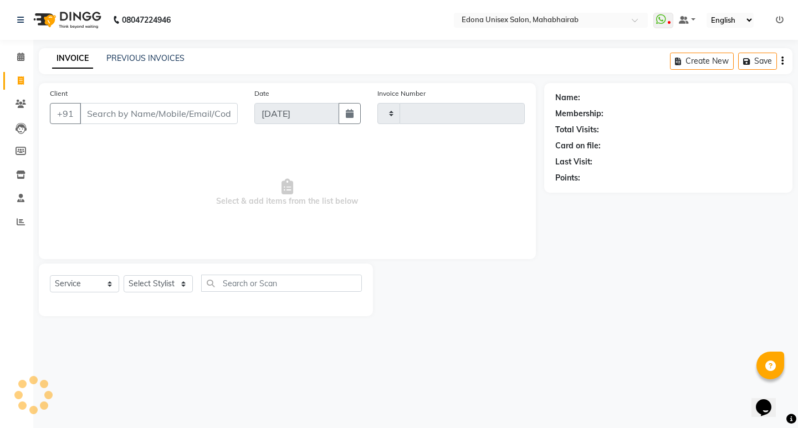
type input "3062"
select select "5393"
click at [168, 279] on select "Select Stylist Admin Anju Sonar Bir Basumtary [PERSON_NAME] [PERSON_NAME] Hombr…" at bounding box center [158, 283] width 69 height 17
select select "35909"
click at [124, 275] on select "Select Stylist Admin Anju Sonar Bir Basumtary [PERSON_NAME] [PERSON_NAME] Hombr…" at bounding box center [158, 283] width 69 height 17
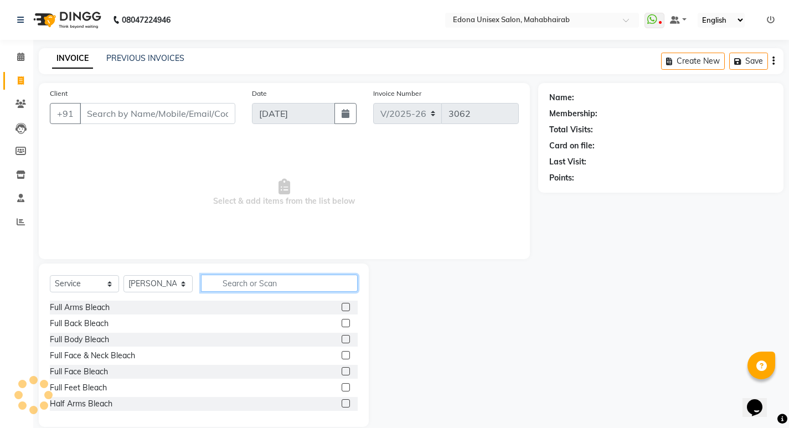
click at [269, 281] on input "text" at bounding box center [279, 283] width 157 height 17
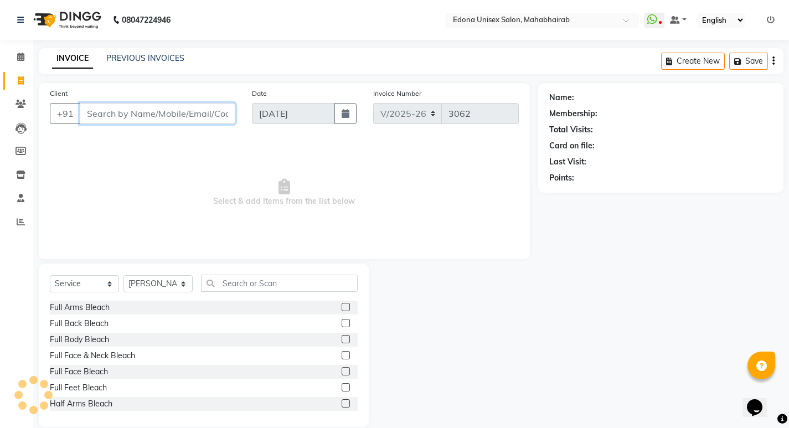
click at [158, 112] on input "Client" at bounding box center [158, 113] width 156 height 21
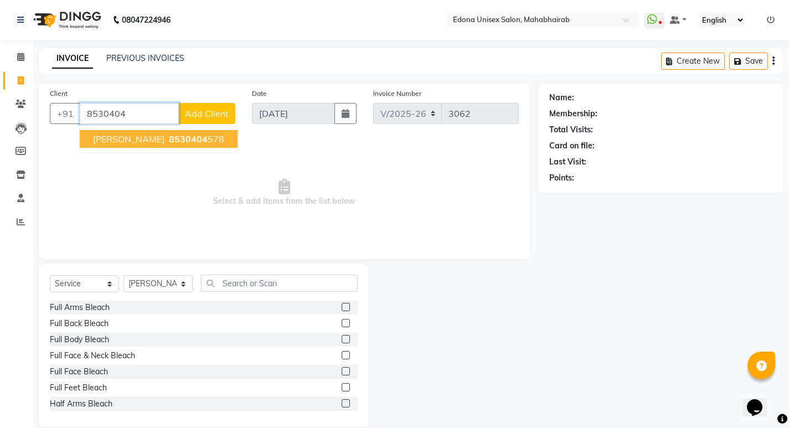
click at [169, 142] on span "8530404" at bounding box center [188, 138] width 39 height 11
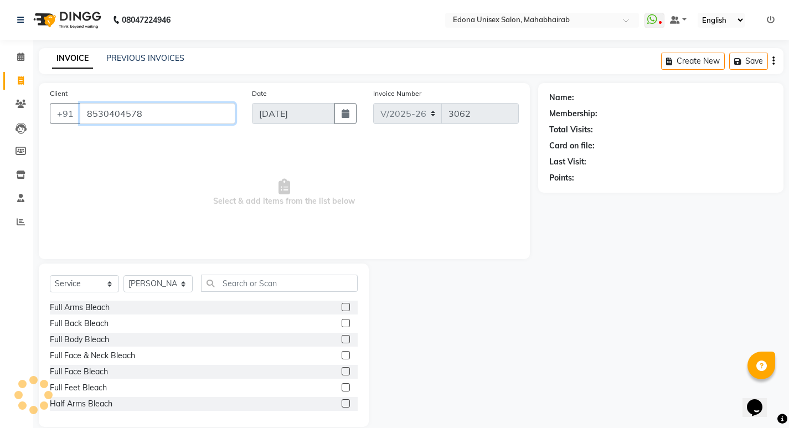
type input "8530404578"
click at [276, 294] on div "Select Service Product Membership Package Voucher Prepaid Gift Card Select Styl…" at bounding box center [204, 288] width 308 height 26
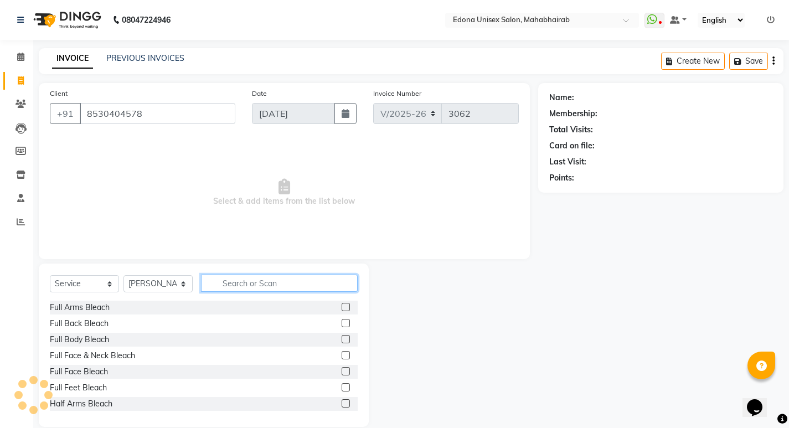
click at [289, 284] on input "text" at bounding box center [279, 283] width 157 height 17
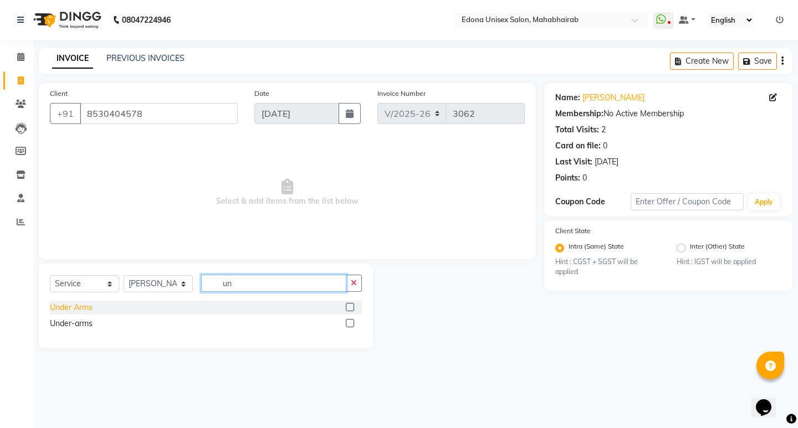
type input "un"
click at [73, 306] on div "Under Arms" at bounding box center [71, 308] width 43 height 12
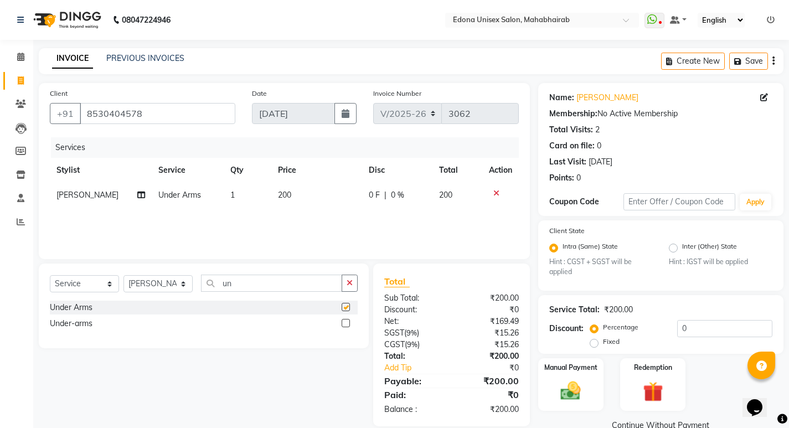
checkbox input "false"
click at [300, 286] on input "un" at bounding box center [271, 283] width 141 height 17
type input "u"
type input "upp"
click at [55, 321] on div "Upper lip" at bounding box center [66, 324] width 32 height 12
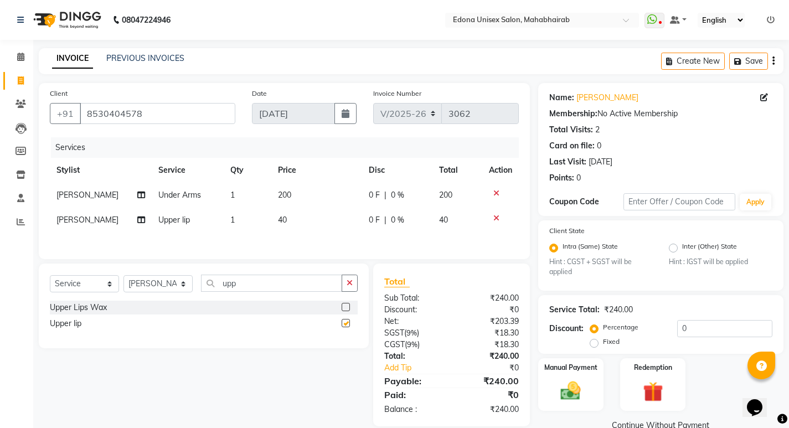
checkbox input "false"
click at [251, 284] on input "upp" at bounding box center [271, 283] width 141 height 17
type input "u"
type input "un"
click at [74, 324] on div "Under-arms" at bounding box center [71, 324] width 43 height 12
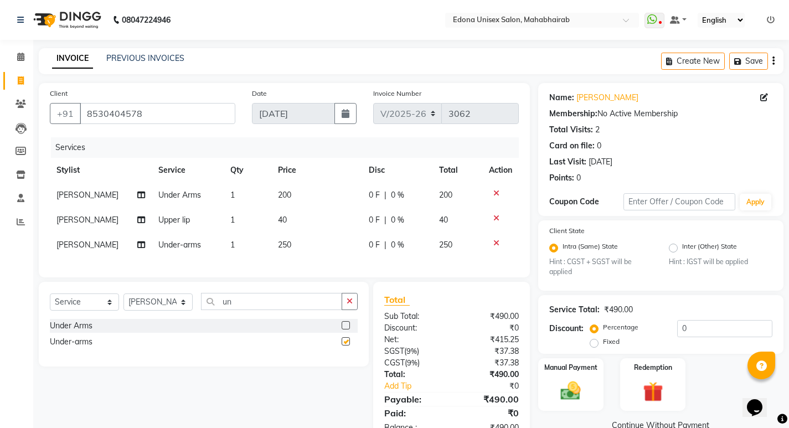
checkbox input "false"
click at [497, 192] on icon at bounding box center [496, 193] width 6 height 8
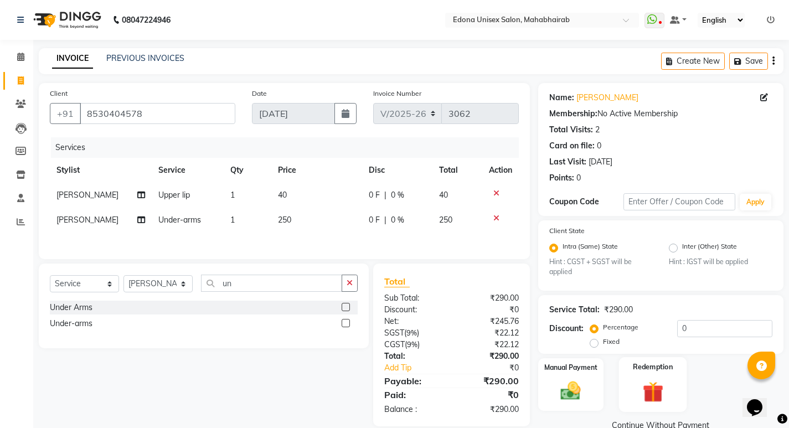
scroll to position [22, 0]
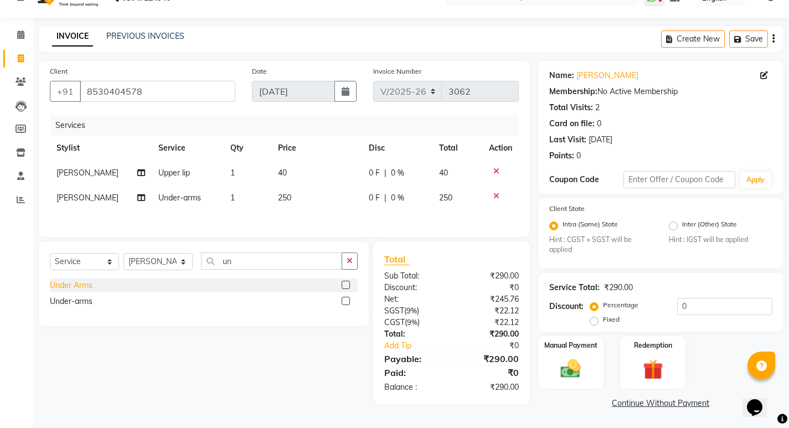
click at [77, 286] on div "Under Arms" at bounding box center [71, 286] width 43 height 12
checkbox input "false"
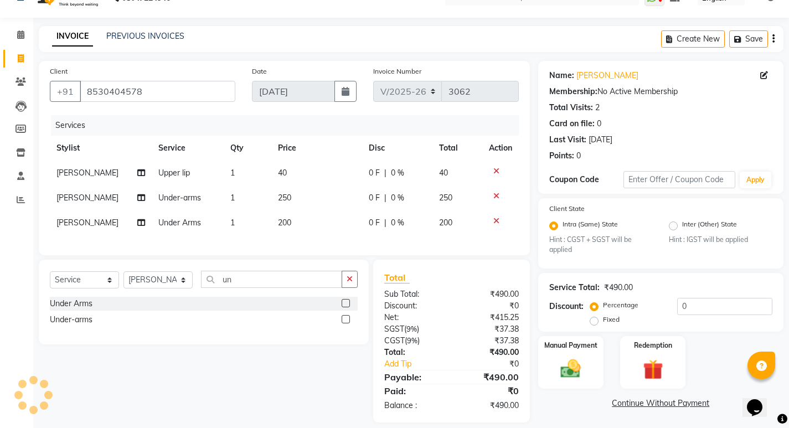
click at [497, 219] on icon at bounding box center [496, 221] width 6 height 8
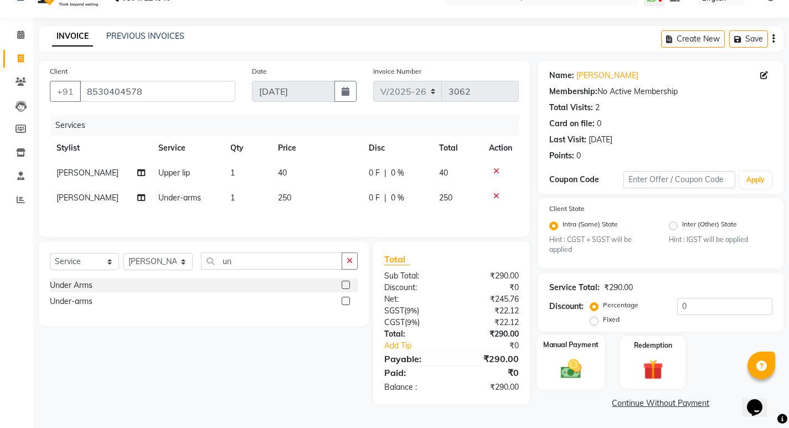
click at [588, 351] on div "Manual Payment" at bounding box center [571, 362] width 68 height 55
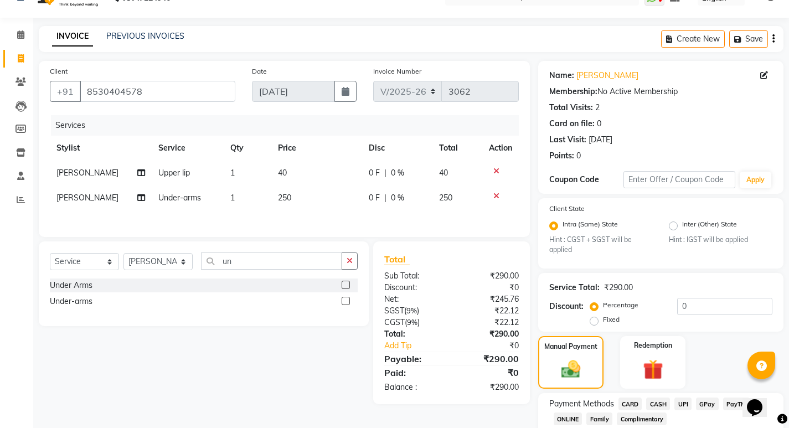
scroll to position [93, 0]
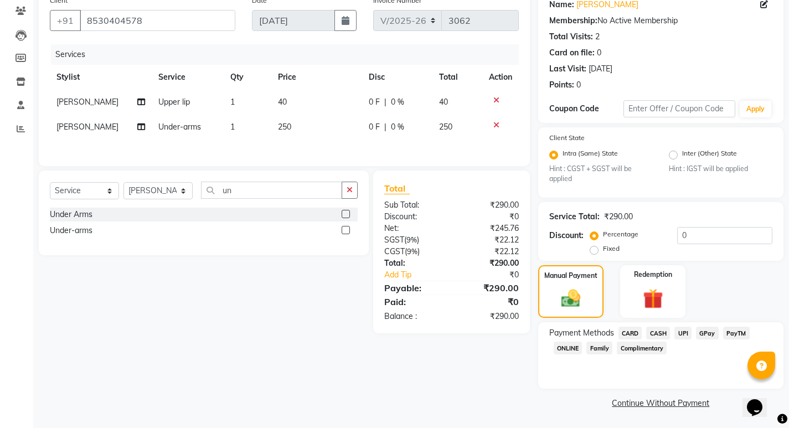
click at [497, 100] on icon at bounding box center [496, 100] width 6 height 8
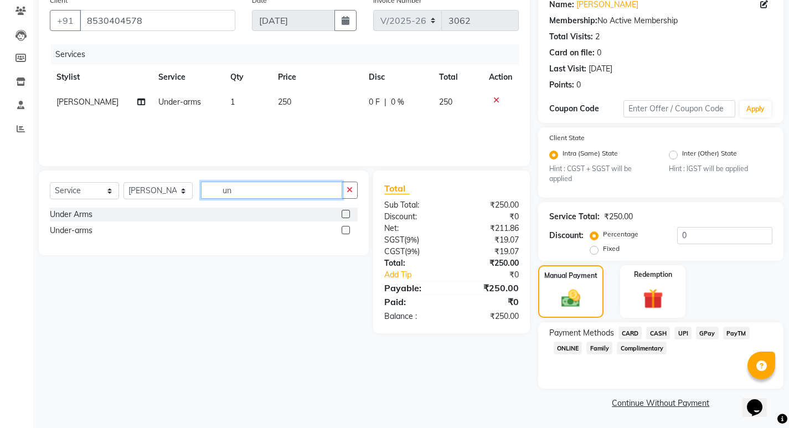
click at [300, 189] on input "un" at bounding box center [271, 190] width 141 height 17
type input "upp"
click at [101, 217] on div "Upper Lips Wax" at bounding box center [78, 215] width 57 height 12
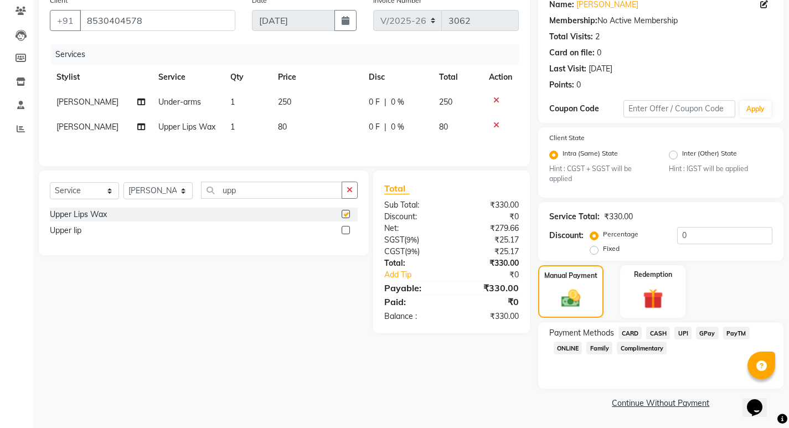
checkbox input "false"
click at [683, 332] on span "UPI" at bounding box center [683, 333] width 17 height 13
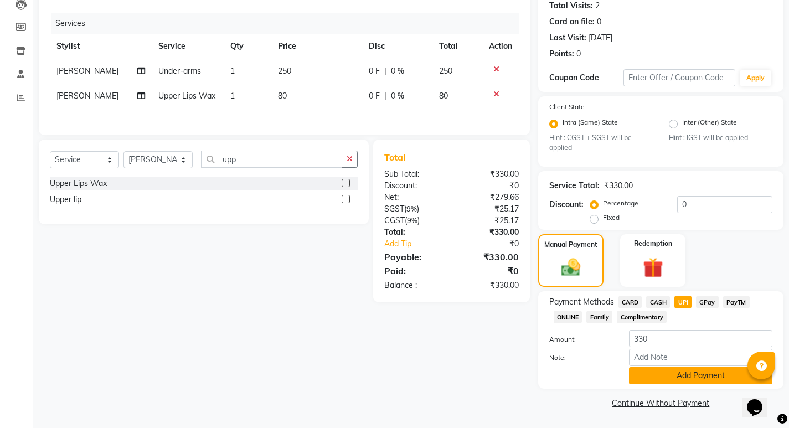
click at [705, 367] on button "Add Payment" at bounding box center [700, 375] width 143 height 17
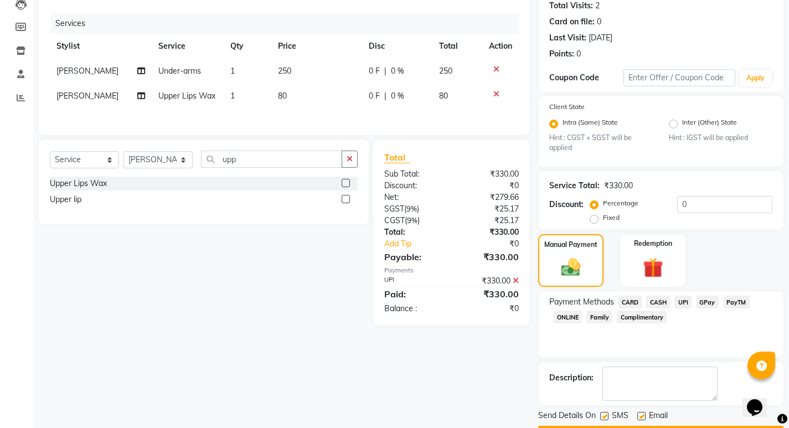
scroll to position [156, 0]
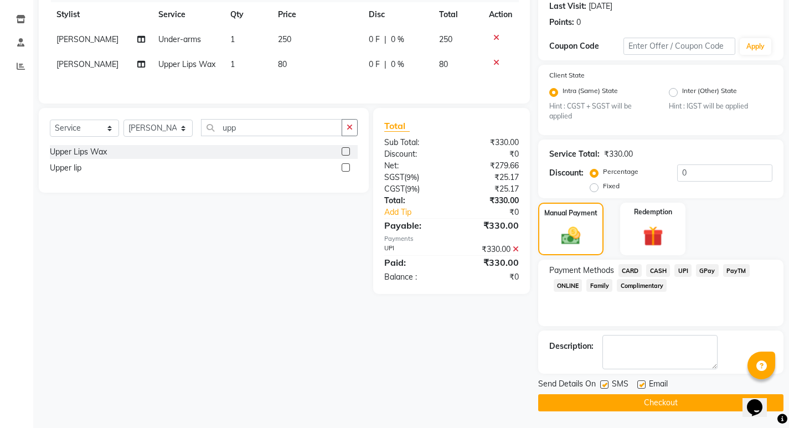
click at [681, 405] on button "Checkout" at bounding box center [660, 402] width 245 height 17
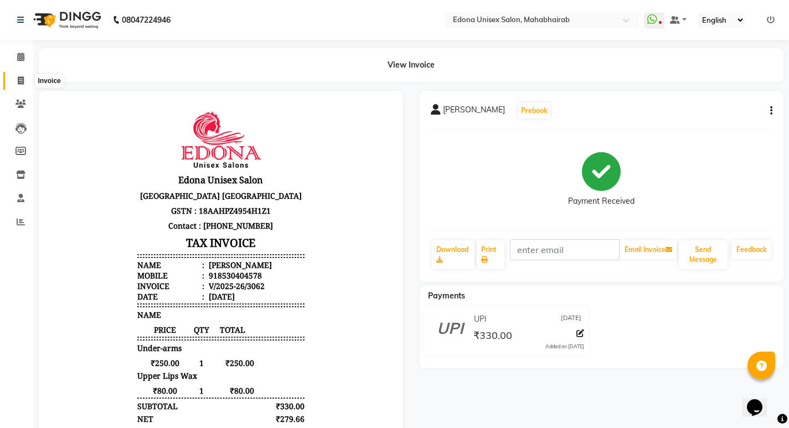
click at [25, 76] on span at bounding box center [20, 81] width 19 height 13
select select "service"
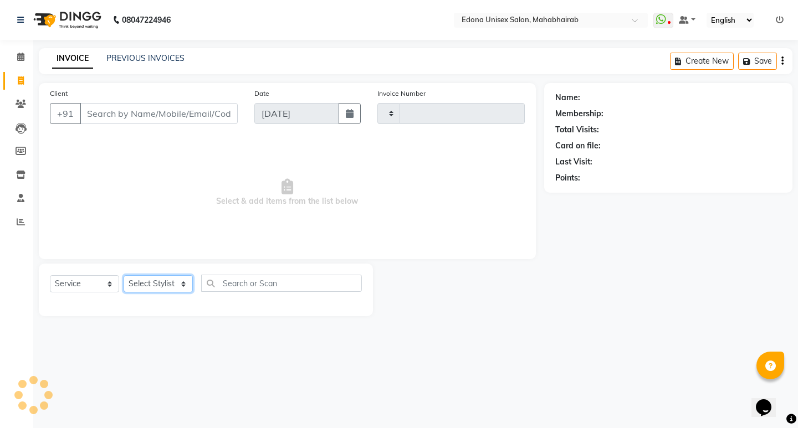
drag, startPoint x: 166, startPoint y: 285, endPoint x: 172, endPoint y: 280, distance: 8.3
click at [166, 285] on select "Select Stylist" at bounding box center [158, 283] width 69 height 17
type input "3063"
select select "5393"
select select "35911"
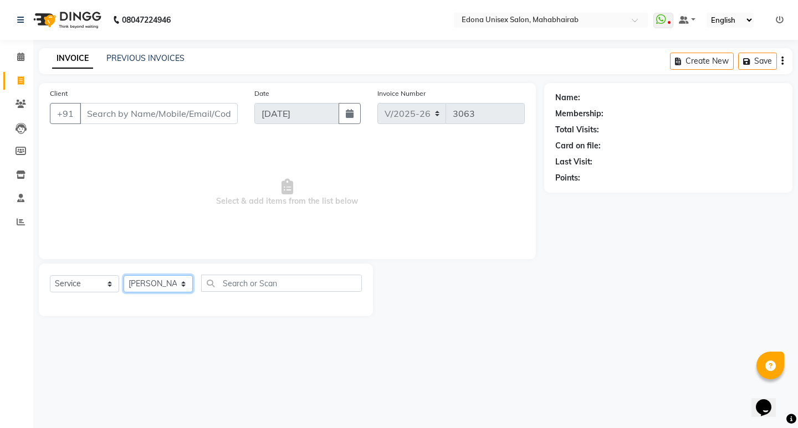
click at [124, 275] on select "Select Stylist Admin Anju Sonar Bir Basumtary [PERSON_NAME] [PERSON_NAME] Hombr…" at bounding box center [158, 283] width 69 height 17
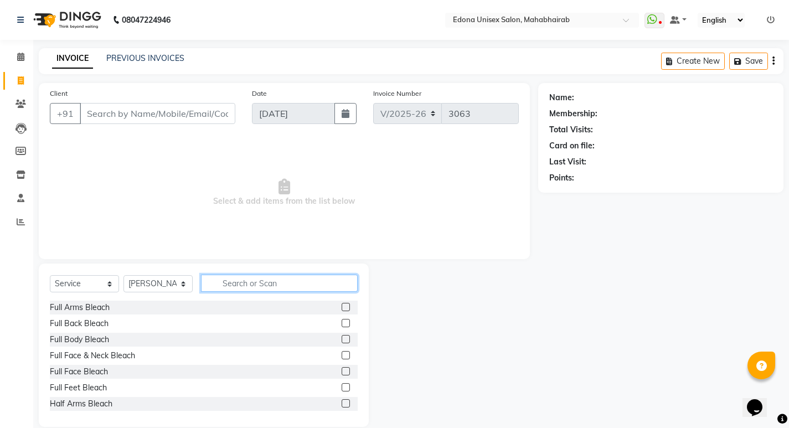
click at [249, 290] on input "text" at bounding box center [279, 283] width 157 height 17
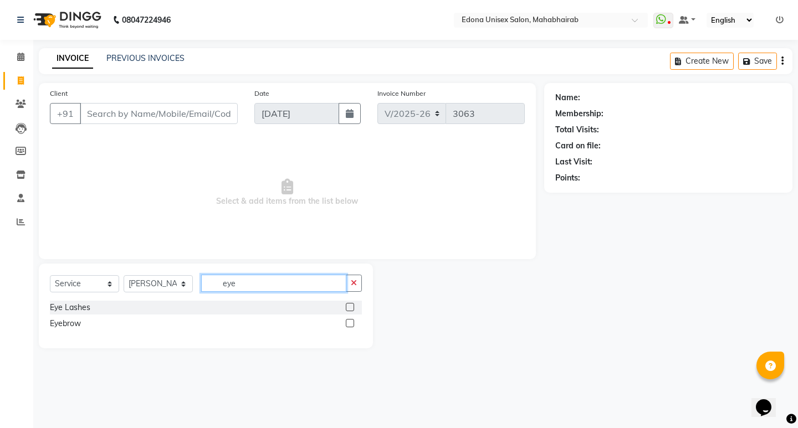
type input "eye"
drag, startPoint x: 82, startPoint y: 325, endPoint x: 95, endPoint y: 322, distance: 13.6
click at [95, 328] on div "Eyebrow" at bounding box center [206, 324] width 312 height 14
drag, startPoint x: 64, startPoint y: 323, endPoint x: 83, endPoint y: 322, distance: 18.9
click at [65, 323] on div "Eyebrow" at bounding box center [65, 324] width 31 height 12
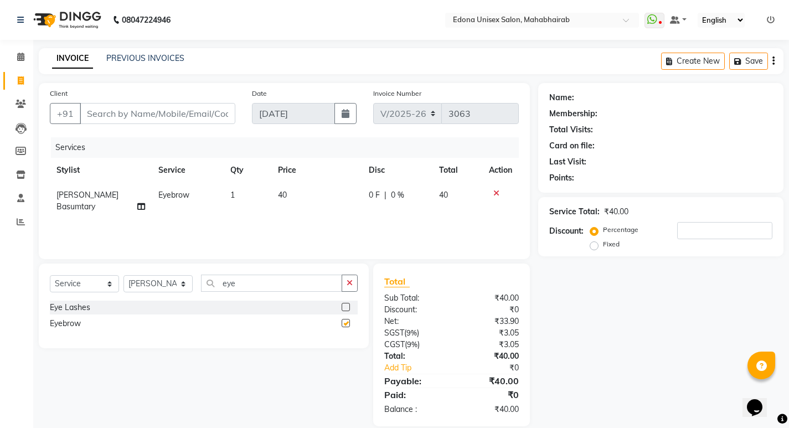
checkbox input "false"
click at [353, 282] on icon "button" at bounding box center [350, 283] width 6 height 8
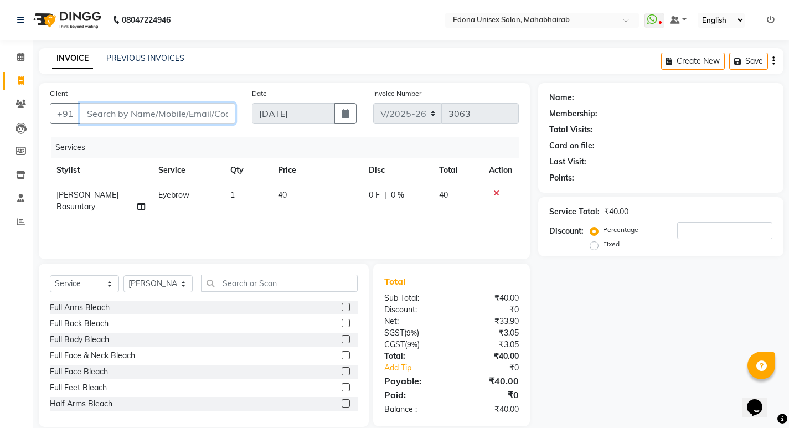
click at [207, 112] on input "Client" at bounding box center [158, 113] width 156 height 21
type input "9"
type input "0"
click at [108, 113] on input "939521114" at bounding box center [129, 113] width 99 height 21
drag, startPoint x: 117, startPoint y: 110, endPoint x: 131, endPoint y: 111, distance: 13.9
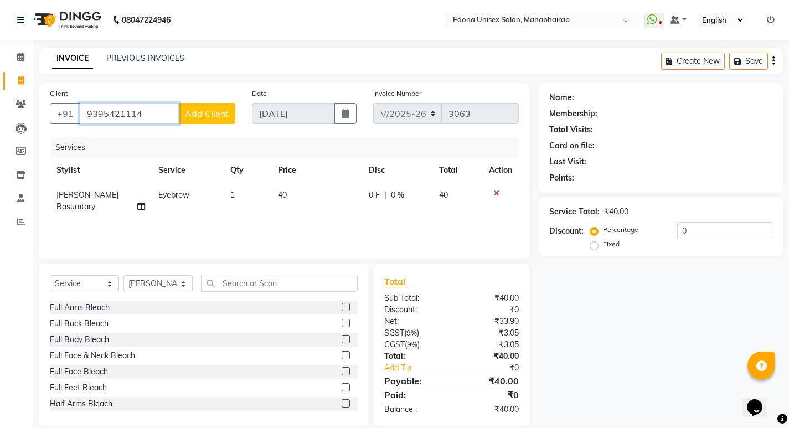
click at [117, 111] on input "9395421114" at bounding box center [129, 113] width 99 height 21
drag, startPoint x: 166, startPoint y: 138, endPoint x: 177, endPoint y: 137, distance: 11.2
click at [167, 138] on span "939541114" at bounding box center [155, 138] width 50 height 11
type input "9395411145"
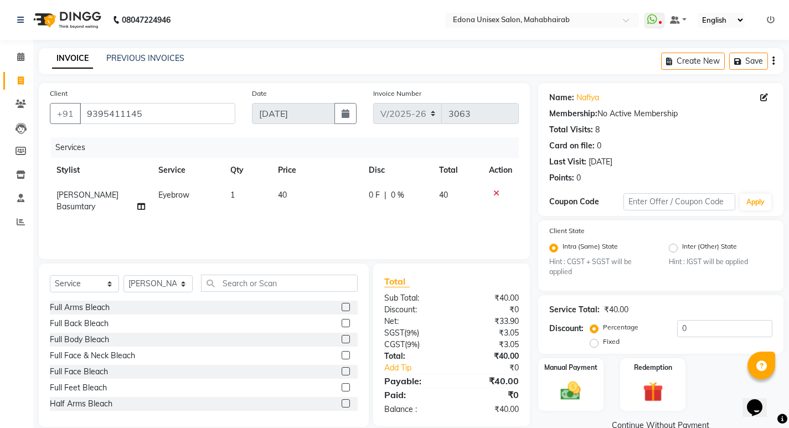
scroll to position [22, 0]
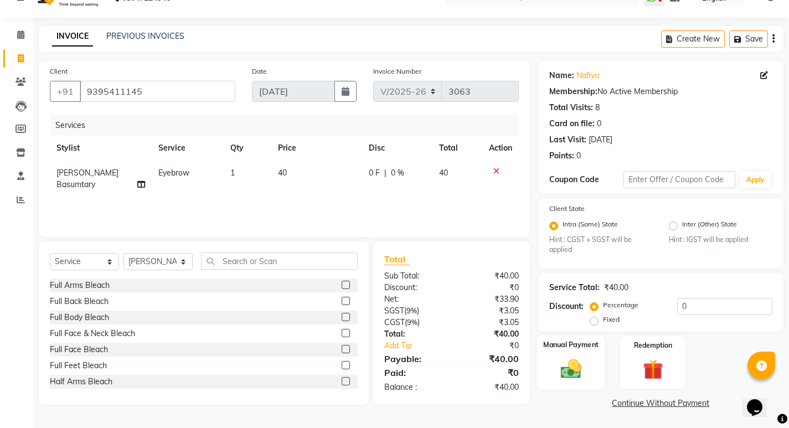
click at [576, 376] on img at bounding box center [571, 369] width 34 height 24
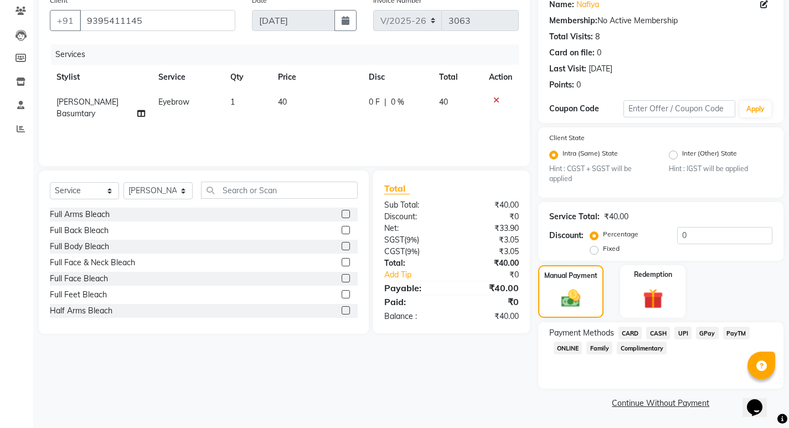
click at [691, 336] on span "UPI" at bounding box center [683, 333] width 17 height 13
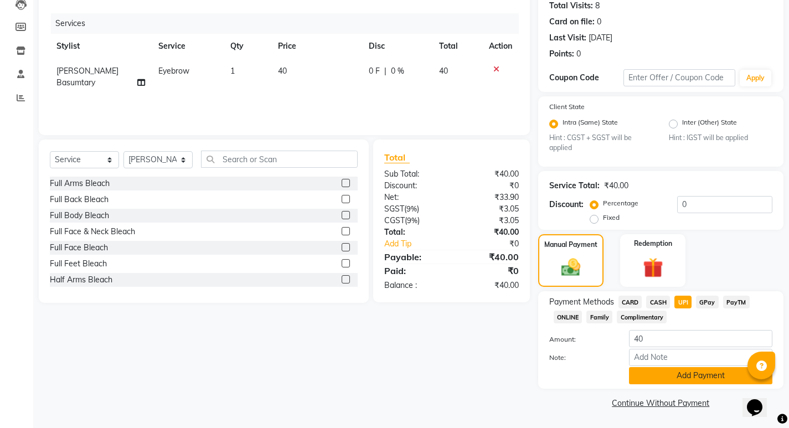
click at [701, 372] on button "Add Payment" at bounding box center [700, 375] width 143 height 17
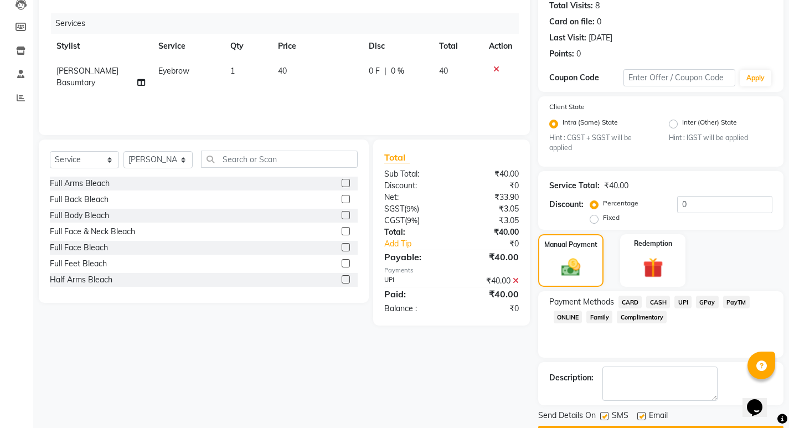
scroll to position [156, 0]
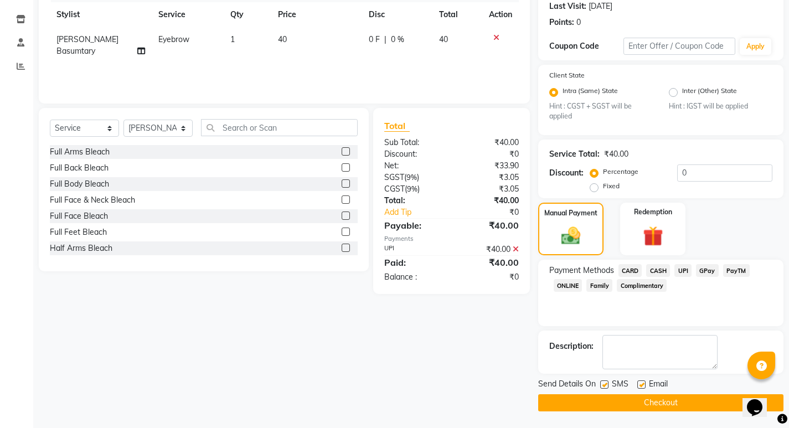
click at [668, 398] on button "Checkout" at bounding box center [660, 402] width 245 height 17
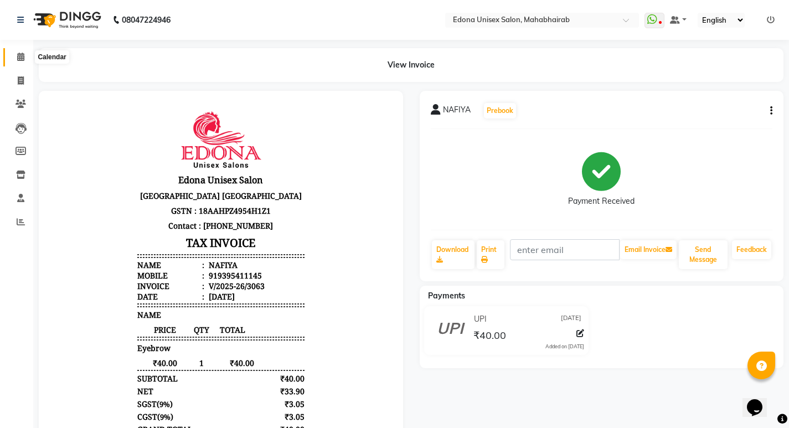
click at [20, 57] on icon at bounding box center [20, 57] width 7 height 8
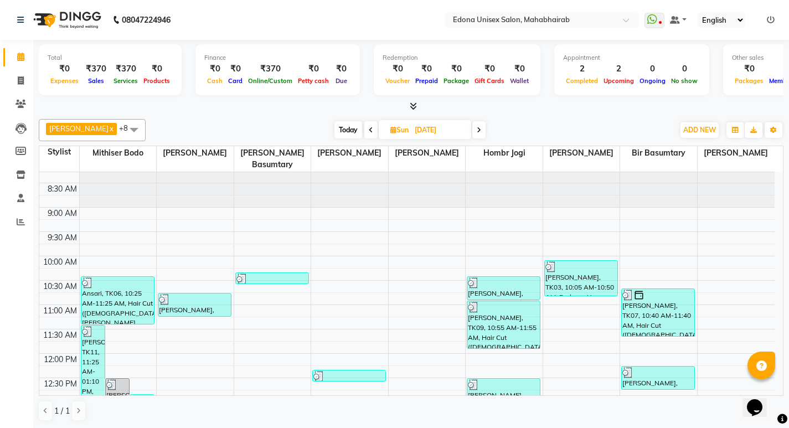
scroll to position [19, 0]
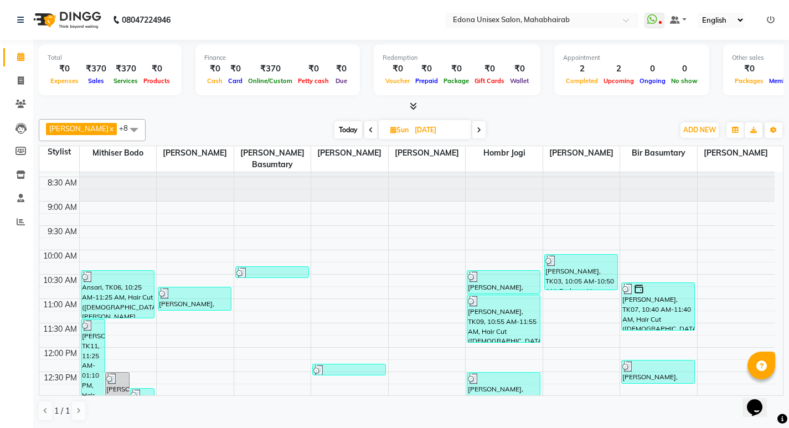
click at [472, 126] on span at bounding box center [478, 129] width 13 height 17
type input "[DATE]"
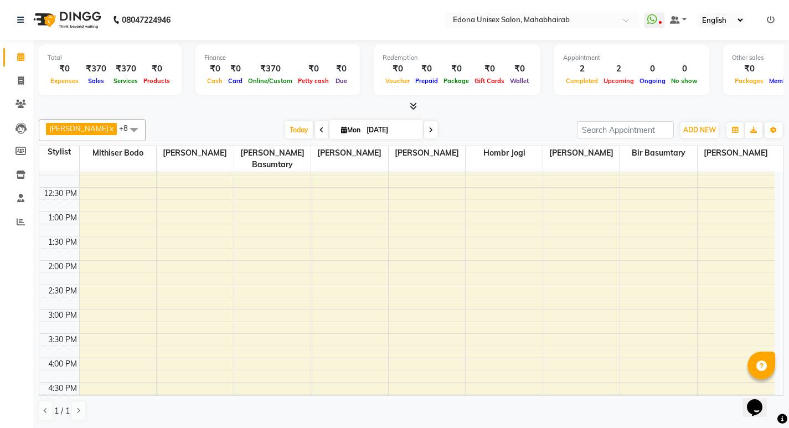
scroll to position [215, 0]
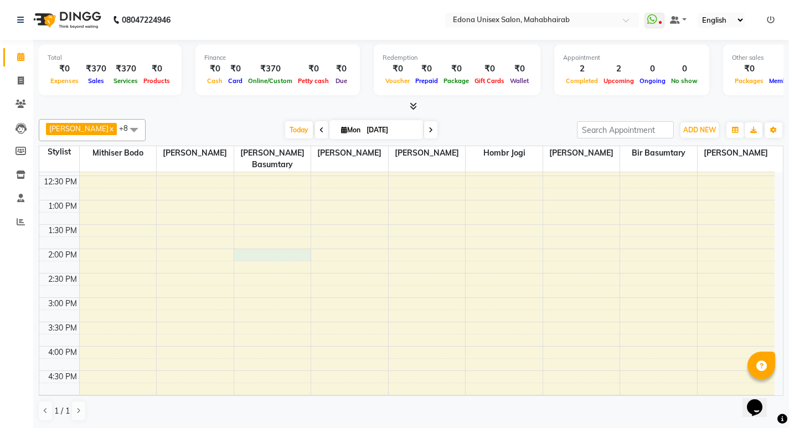
click at [266, 239] on div "8:00 AM 8:30 AM 9:00 AM 9:30 AM 10:00 AM 10:30 AM 11:00 AM 11:30 AM 12:00 PM 12…" at bounding box center [407, 273] width 736 height 633
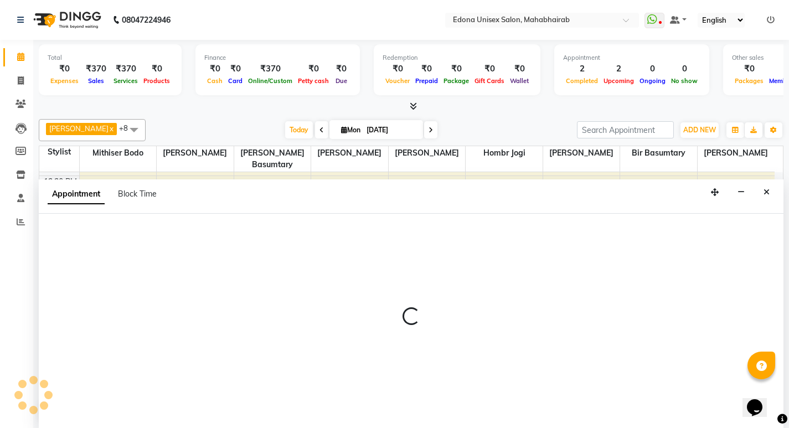
scroll to position [1, 0]
select select "35911"
select select "tentative"
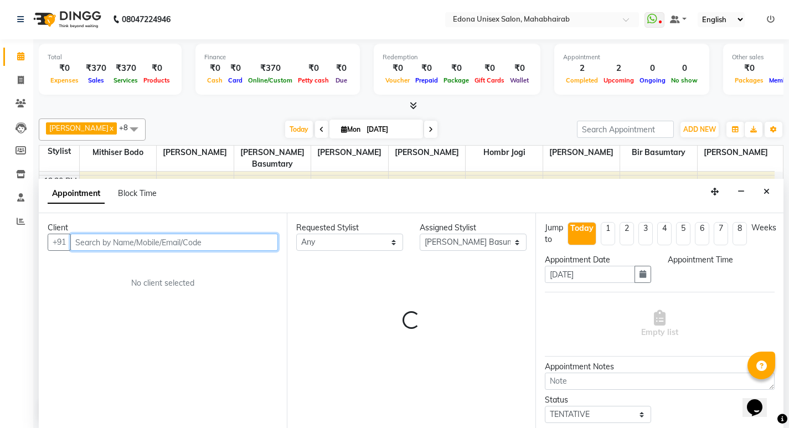
select select "840"
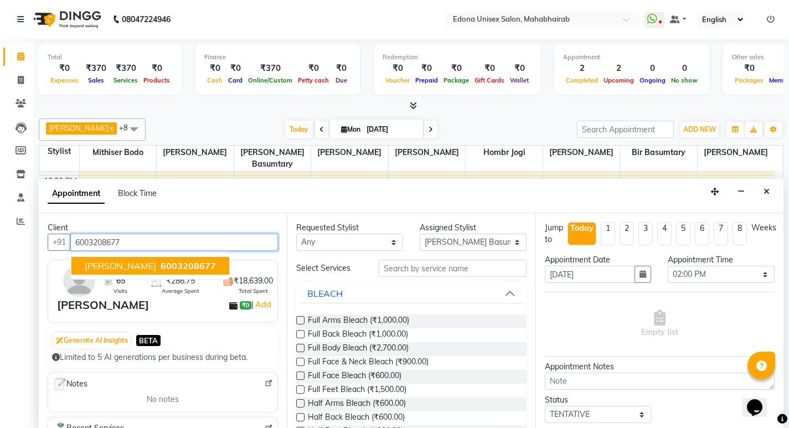
click at [193, 268] on span "6003208677" at bounding box center [188, 265] width 55 height 11
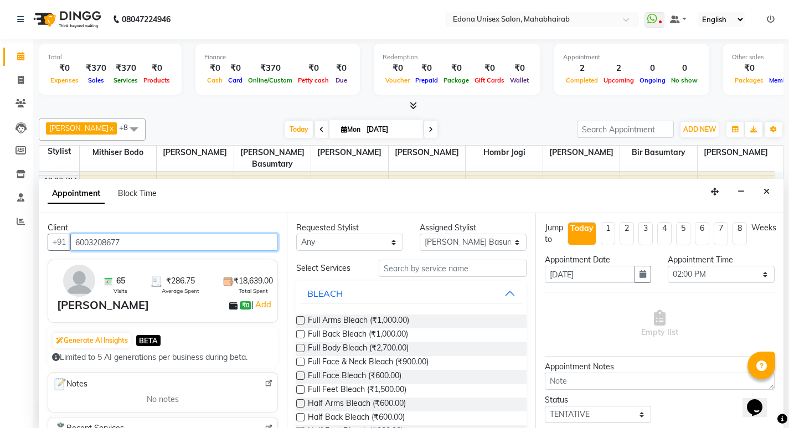
type input "6003208677"
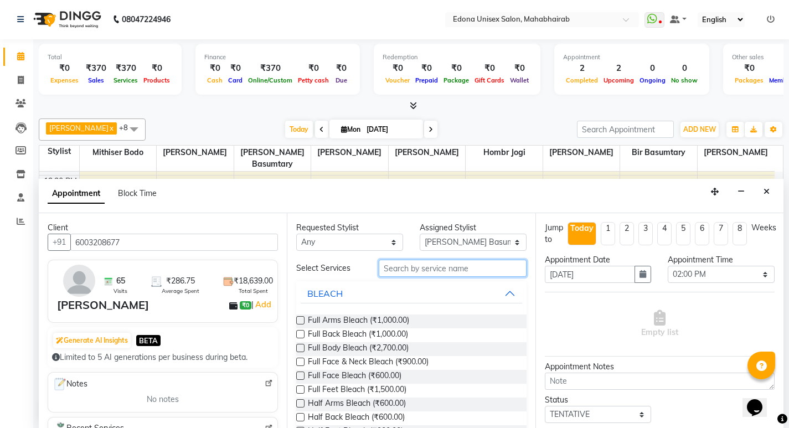
click at [418, 275] on input "text" at bounding box center [453, 268] width 148 height 17
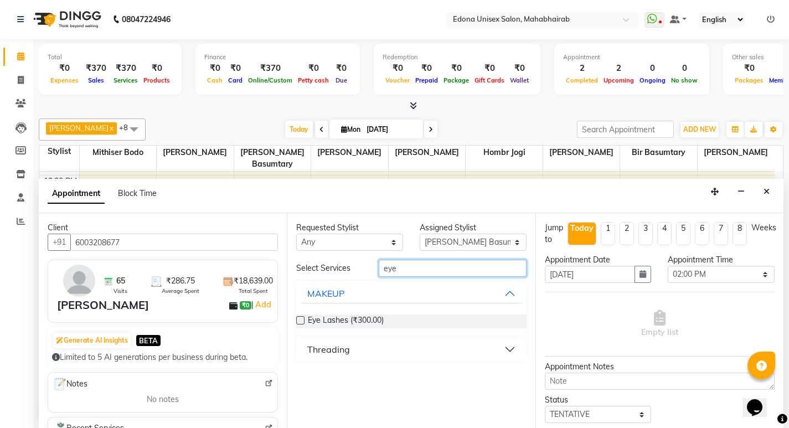
type input "eye"
click at [319, 351] on div "Threading" at bounding box center [328, 349] width 43 height 13
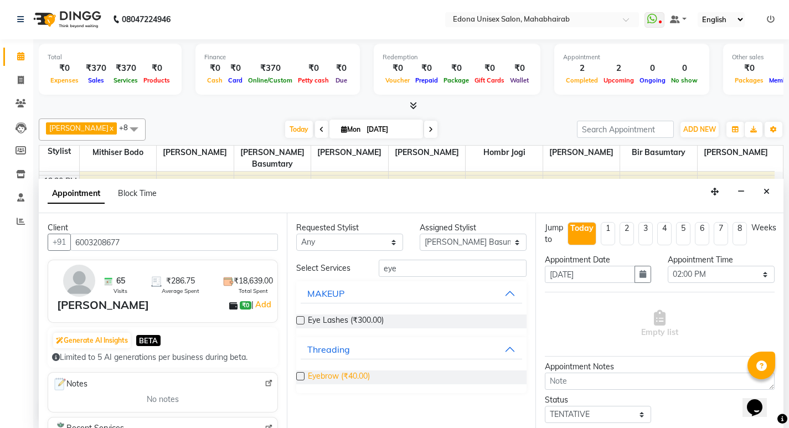
click at [348, 374] on span "Eyebrow (₹40.00)" at bounding box center [339, 378] width 62 height 14
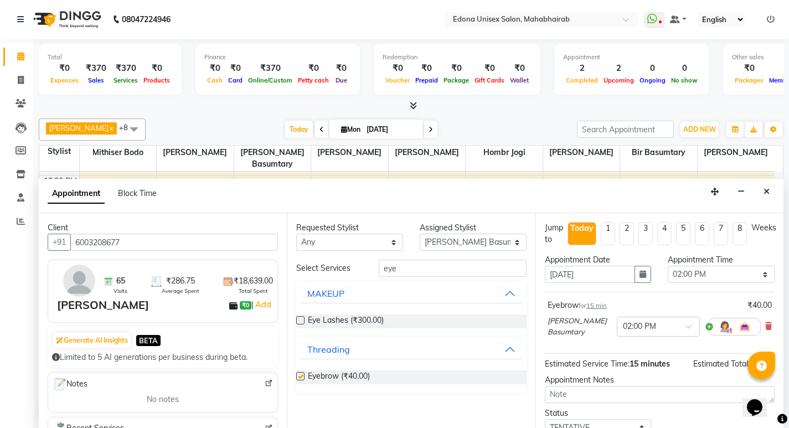
checkbox input "false"
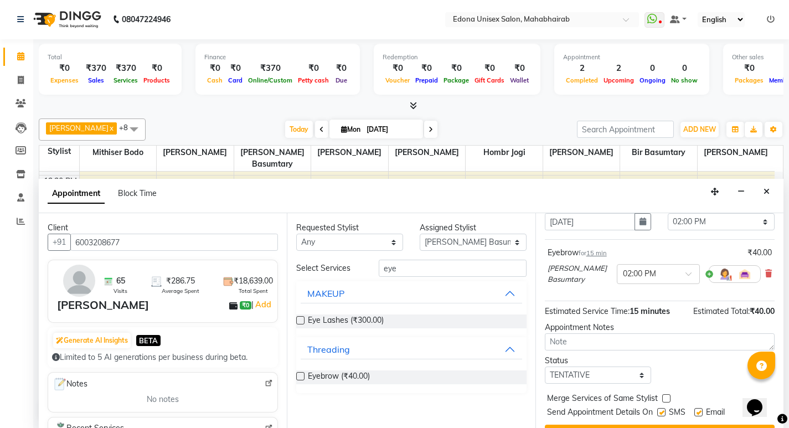
scroll to position [78, 0]
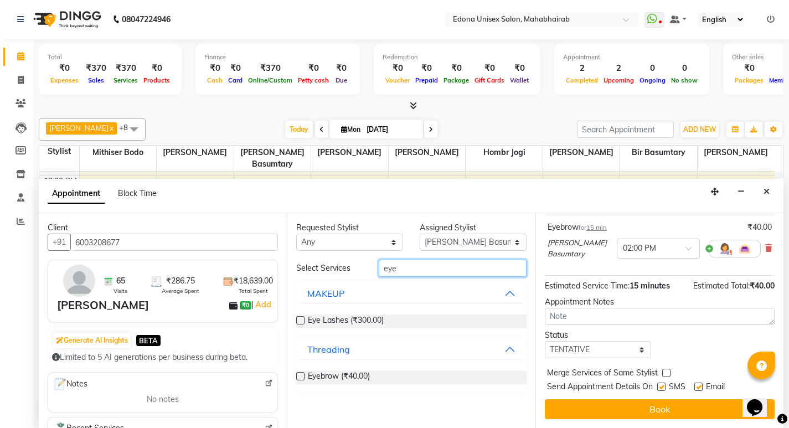
click at [478, 270] on input "eye" at bounding box center [453, 268] width 148 height 17
type input "e"
type input "upp"
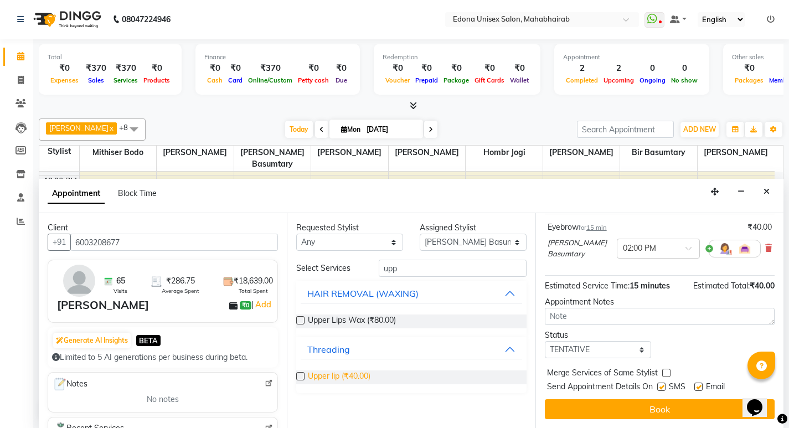
click at [357, 372] on span "Upper lip (₹40.00)" at bounding box center [339, 378] width 63 height 14
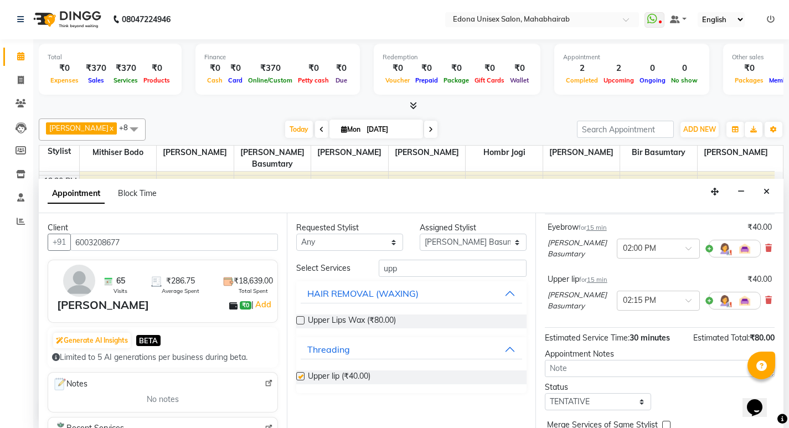
checkbox input "false"
click at [434, 265] on input "upp" at bounding box center [453, 268] width 148 height 17
type input "u"
type input "for"
click at [353, 372] on span "Forehead (₹40.00)" at bounding box center [340, 378] width 65 height 14
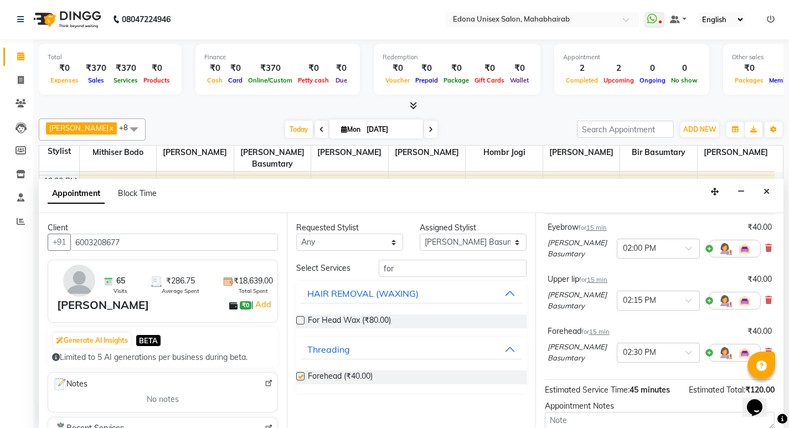
checkbox input "false"
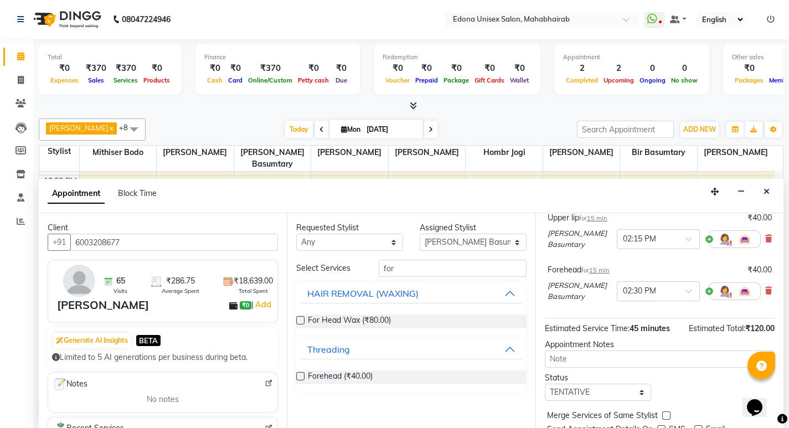
scroll to position [182, 0]
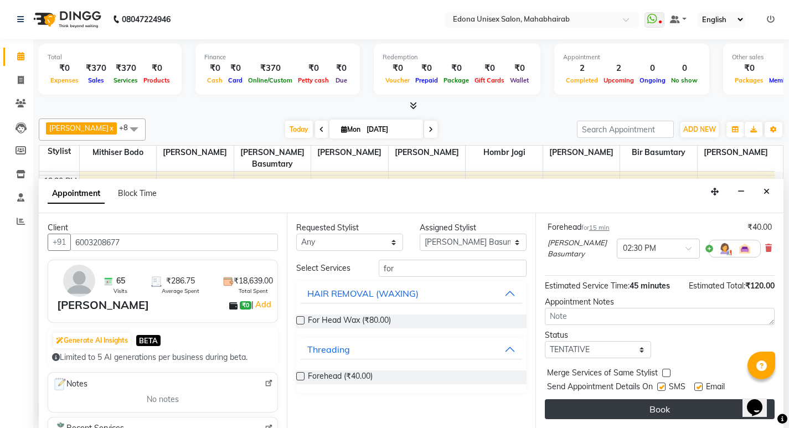
click at [632, 409] on button "Book" at bounding box center [660, 409] width 230 height 20
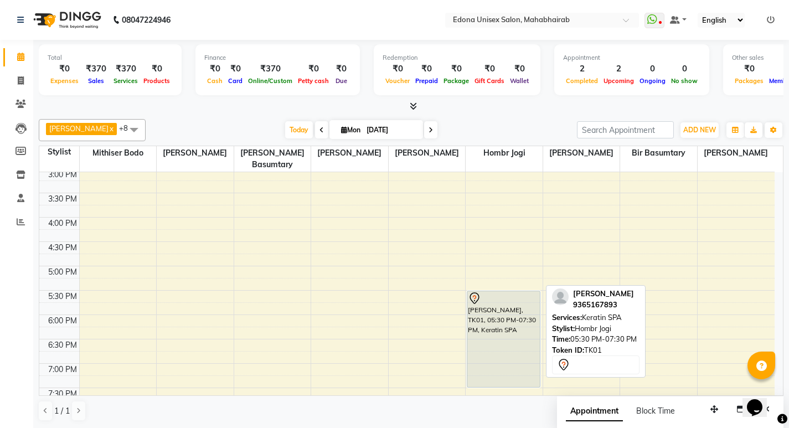
scroll to position [0, 0]
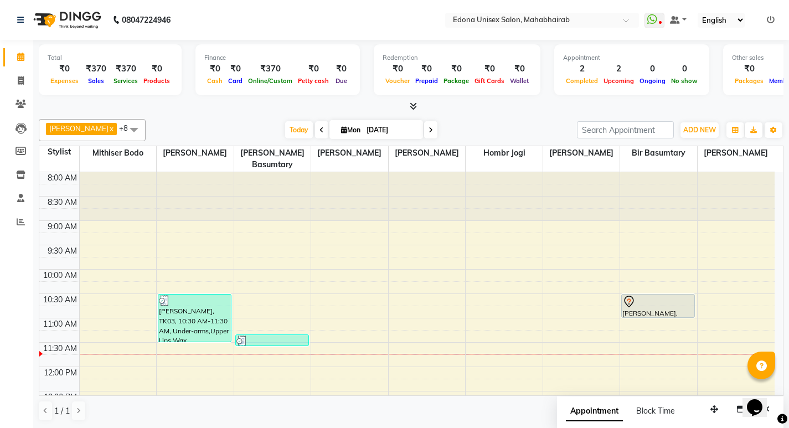
click at [495, 123] on div "[DATE] [DATE]" at bounding box center [361, 130] width 420 height 17
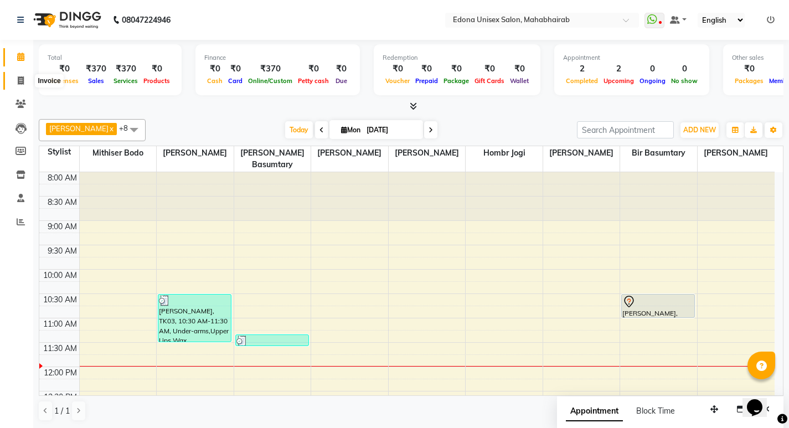
click at [13, 77] on span at bounding box center [20, 81] width 19 height 13
select select "service"
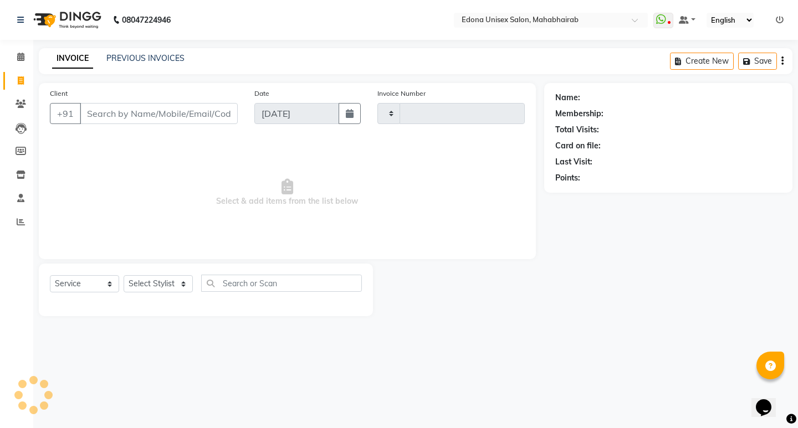
click at [184, 55] on div "INVOICE PREVIOUS INVOICES" at bounding box center [118, 59] width 159 height 13
type input "3064"
select select "5393"
click at [132, 59] on link "PREVIOUS INVOICES" at bounding box center [145, 58] width 78 height 10
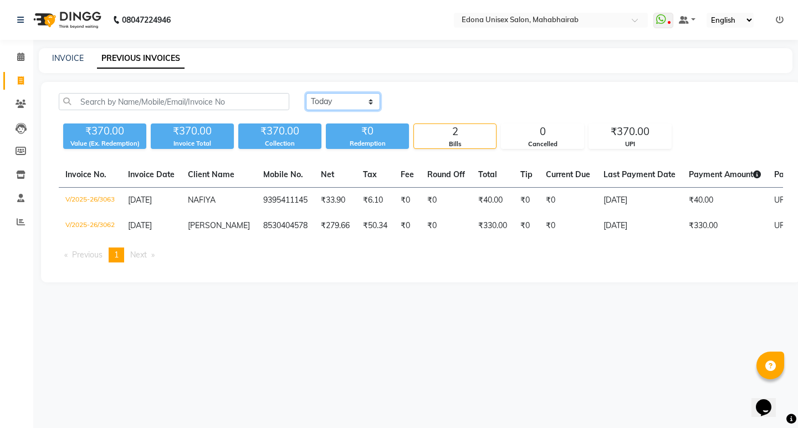
click at [371, 97] on select "[DATE] [DATE] Custom Range" at bounding box center [343, 101] width 74 height 17
select select "[DATE]"
click at [306, 93] on select "[DATE] [DATE] Custom Range" at bounding box center [343, 101] width 74 height 17
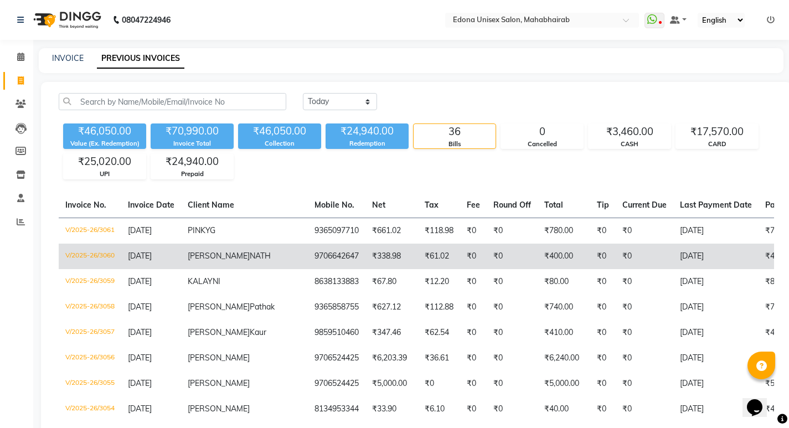
click at [538, 251] on td "₹400.00" at bounding box center [564, 256] width 53 height 25
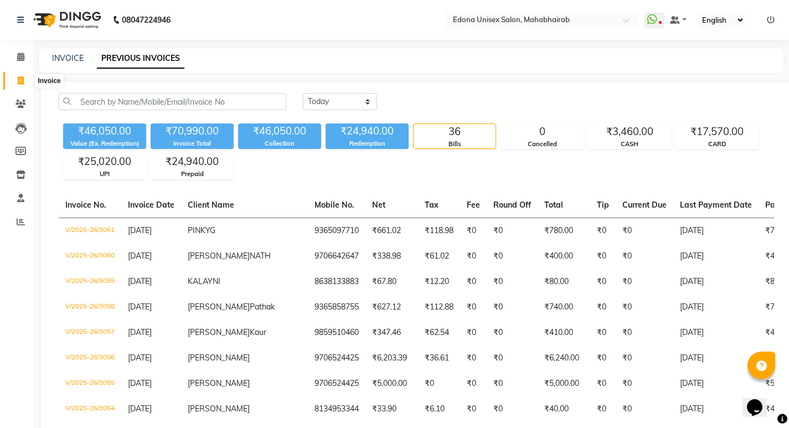
click at [23, 76] on icon at bounding box center [21, 80] width 6 height 8
select select "service"
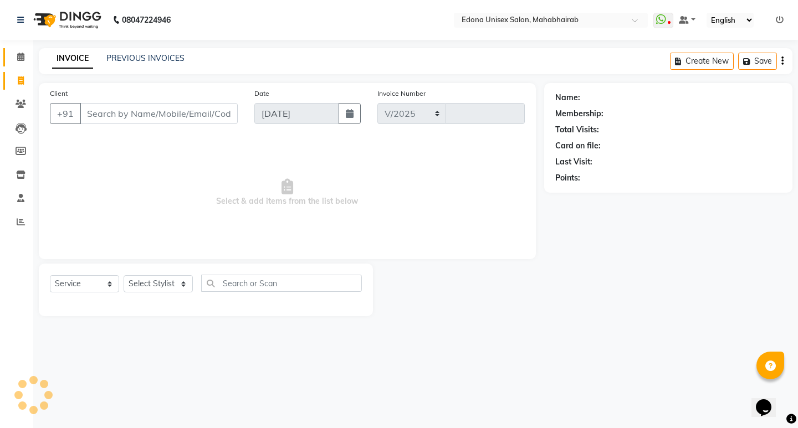
select select "5393"
type input "3064"
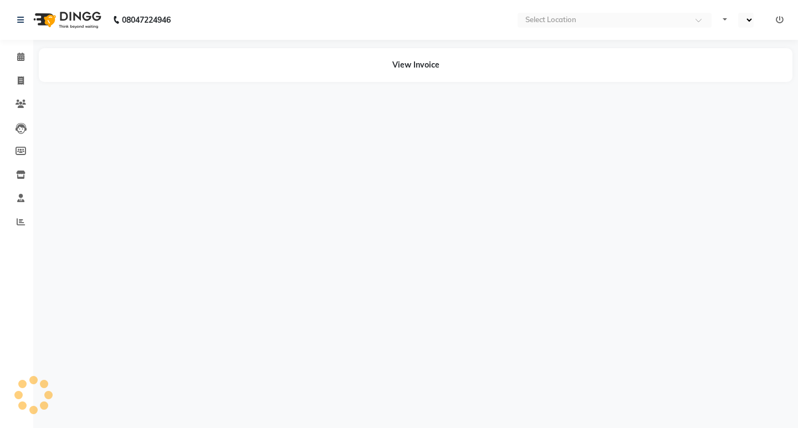
select select "en"
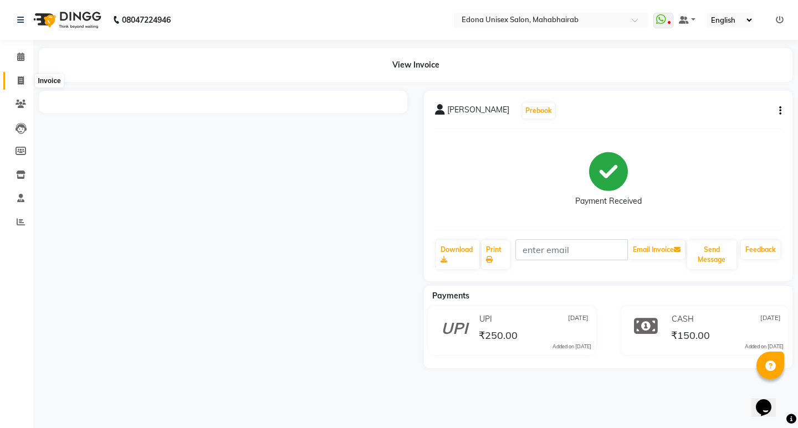
click at [16, 84] on span at bounding box center [20, 81] width 19 height 13
select select "service"
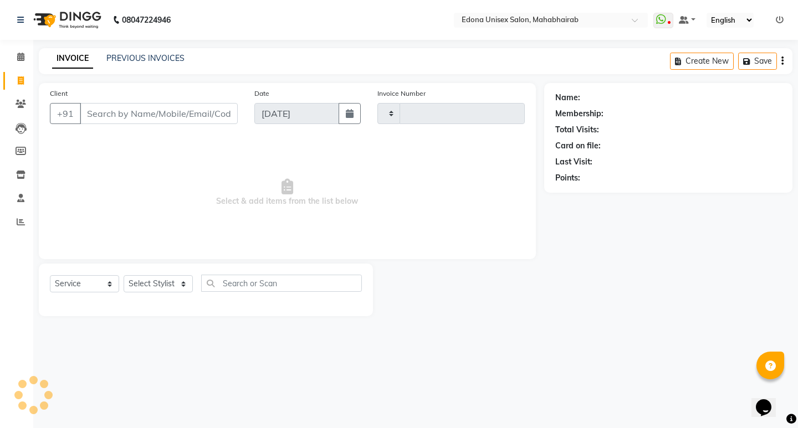
type input "3064"
select select "5393"
click at [171, 61] on link "PREVIOUS INVOICES" at bounding box center [145, 58] width 78 height 10
